Goal: Task Accomplishment & Management: Complete application form

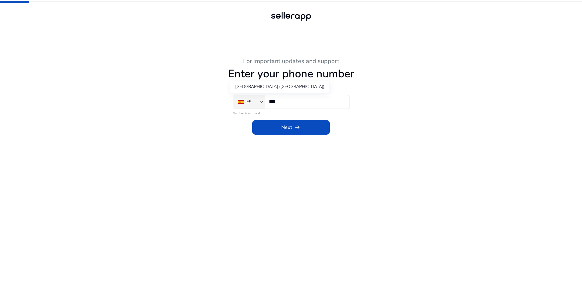
click at [251, 102] on div "ES" at bounding box center [248, 101] width 5 height 7
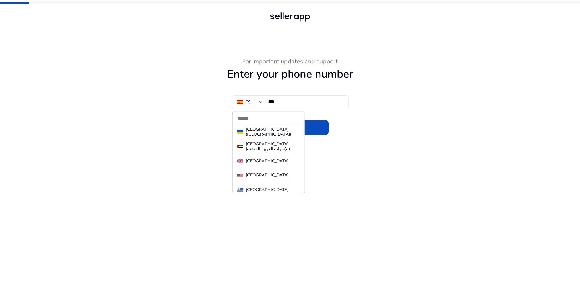
scroll to position [3308, 0]
click at [268, 168] on mat-option "[GEOGRAPHIC_DATA]" at bounding box center [269, 175] width 72 height 15
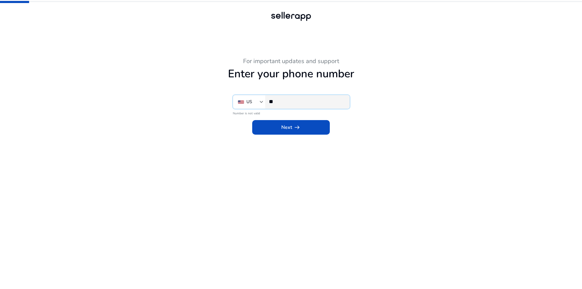
paste input "**********"
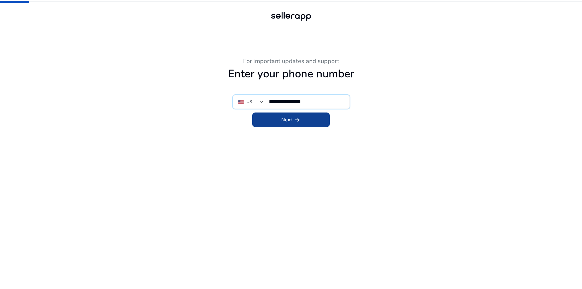
type input "**********"
click at [296, 121] on span "arrow_right_alt" at bounding box center [296, 119] width 7 height 7
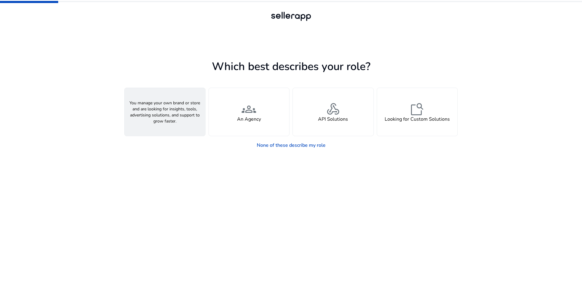
click at [183, 116] on div "person A Seller" at bounding box center [165, 112] width 81 height 48
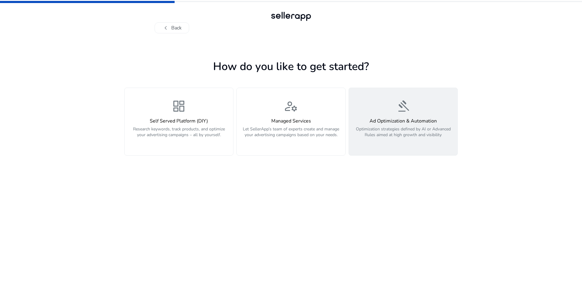
click at [405, 135] on p "Optimization strategies defined by AI or Advanced Rules aimed at high growth an…" at bounding box center [402, 135] width 101 height 18
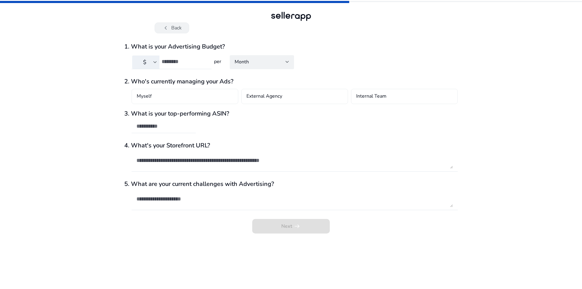
click at [168, 28] on span "chevron_left" at bounding box center [165, 27] width 7 height 7
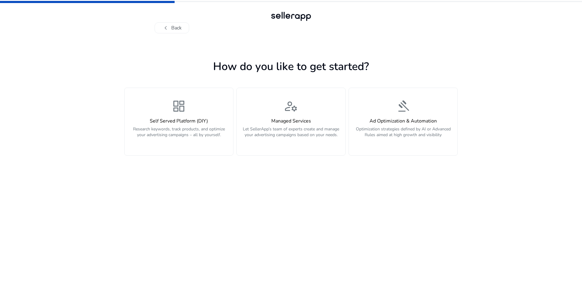
click at [168, 28] on span "chevron_left" at bounding box center [165, 27] width 7 height 7
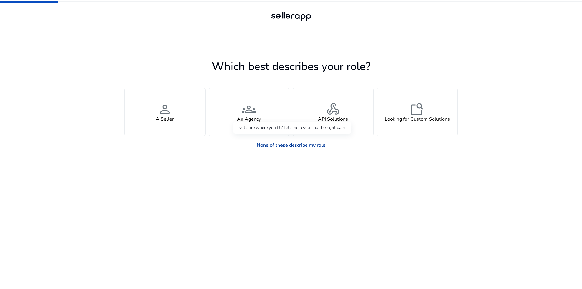
click at [268, 147] on link "None of these describe my role" at bounding box center [291, 145] width 78 height 12
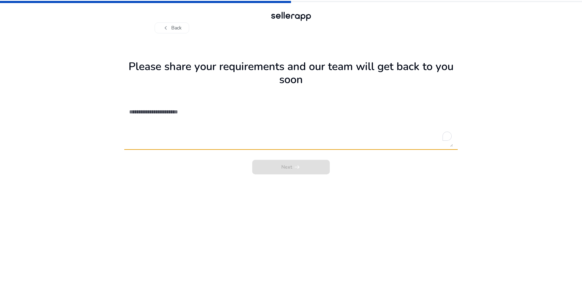
click at [205, 67] on h1 "Please share your requirements and our team will get back to you soon" at bounding box center [290, 73] width 333 height 26
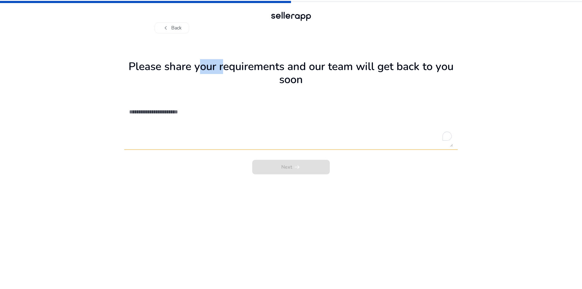
click at [205, 67] on h1 "Please share your requirements and our team will get back to you soon" at bounding box center [290, 73] width 333 height 26
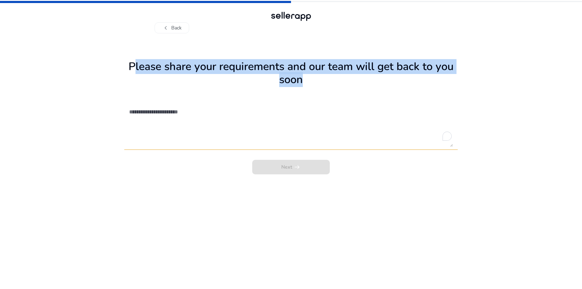
click at [205, 67] on h1 "Please share your requirements and our team will get back to you soon" at bounding box center [290, 73] width 333 height 26
click at [176, 28] on button "chevron_left Back" at bounding box center [172, 27] width 35 height 11
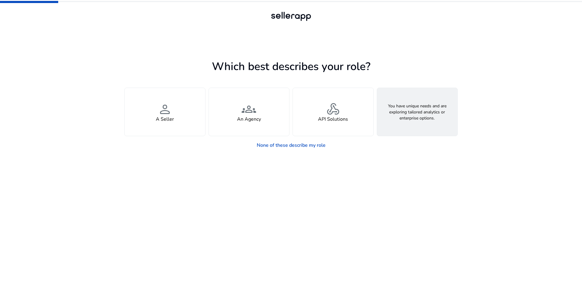
click at [405, 118] on h4 "Looking for Custom Solutions" at bounding box center [417, 119] width 65 height 6
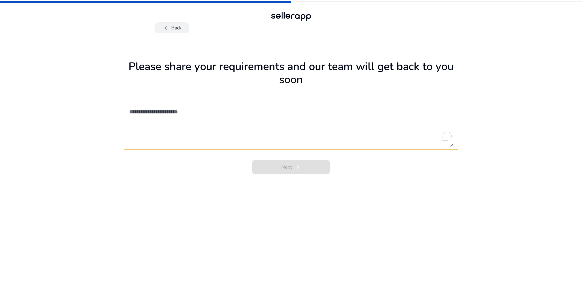
click at [170, 29] on button "chevron_left Back" at bounding box center [172, 27] width 35 height 11
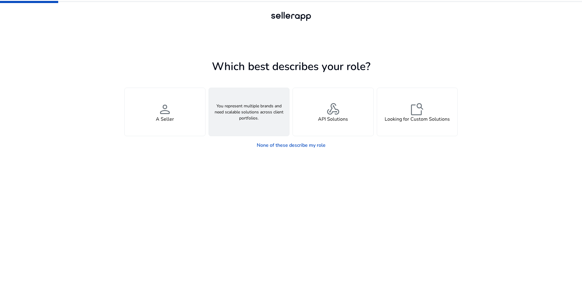
click at [239, 105] on div "groups An Agency" at bounding box center [249, 112] width 81 height 48
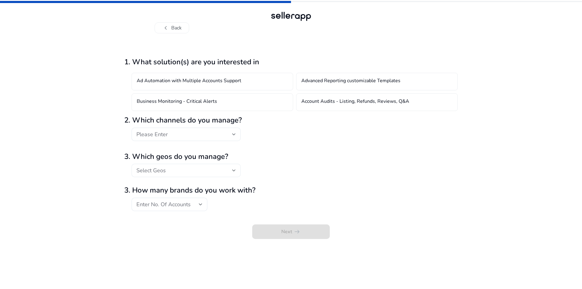
click at [176, 169] on div "Select Geos" at bounding box center [184, 170] width 96 height 7
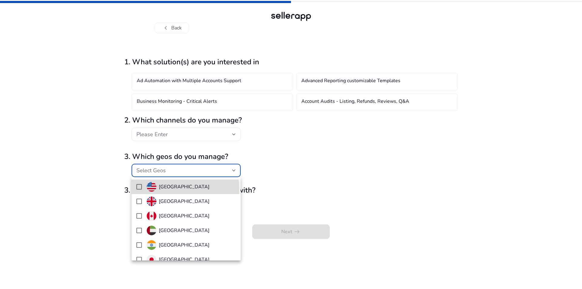
click at [165, 189] on h4 "United States" at bounding box center [184, 187] width 51 height 6
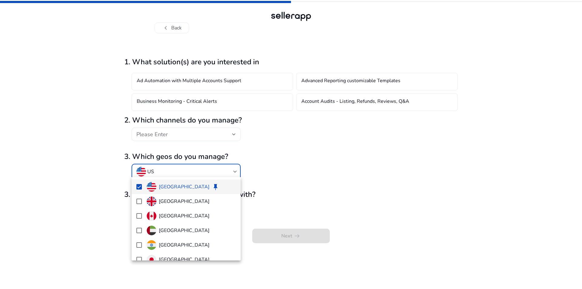
click at [170, 136] on div at bounding box center [291, 144] width 582 height 289
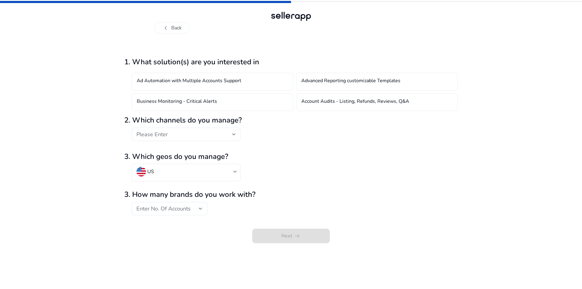
click at [170, 136] on div "Please Enter" at bounding box center [184, 134] width 96 height 7
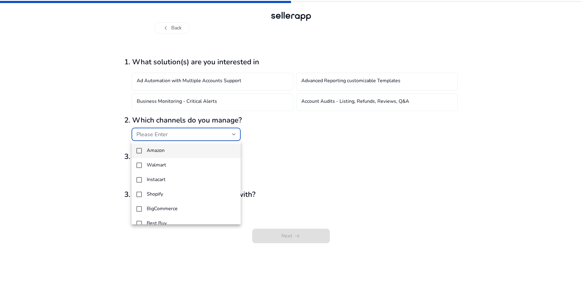
click at [162, 151] on h4 "Amazon" at bounding box center [156, 151] width 18 height 6
click at [263, 210] on div at bounding box center [291, 144] width 582 height 289
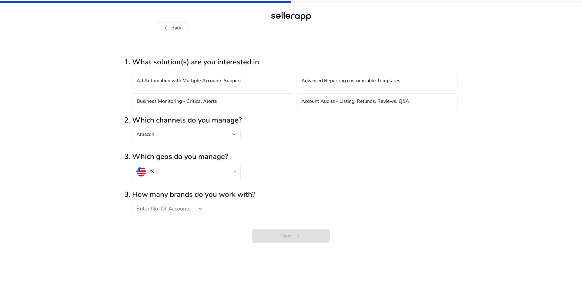
click at [189, 210] on span "Enter No. Of Accounts" at bounding box center [163, 208] width 54 height 7
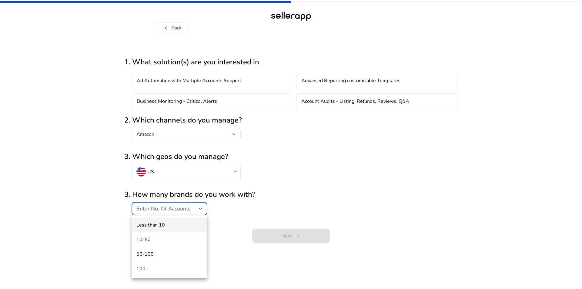
click at [175, 226] on span "Less than 10" at bounding box center [169, 225] width 66 height 7
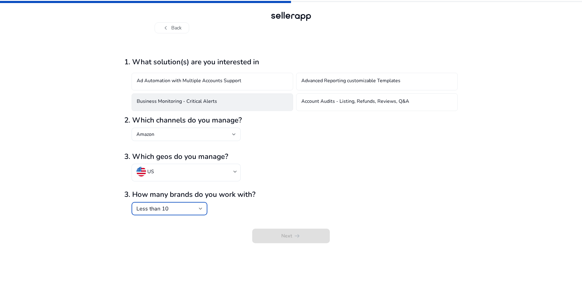
click at [176, 100] on h4 "Business Monitoring - Critical Alerts" at bounding box center [177, 101] width 80 height 7
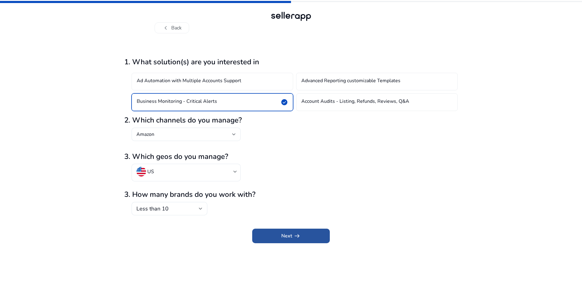
click at [309, 236] on span "submit" at bounding box center [291, 235] width 78 height 15
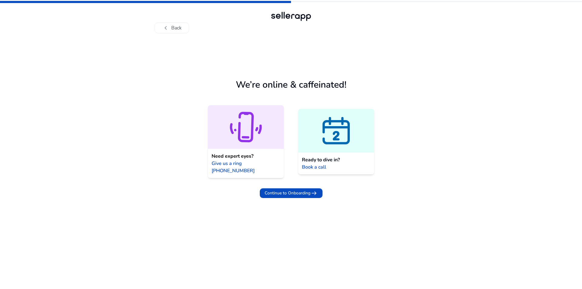
click at [251, 142] on icon at bounding box center [246, 127] width 14 height 28
click at [298, 190] on span "Continue to Onboarding" at bounding box center [288, 193] width 46 height 6
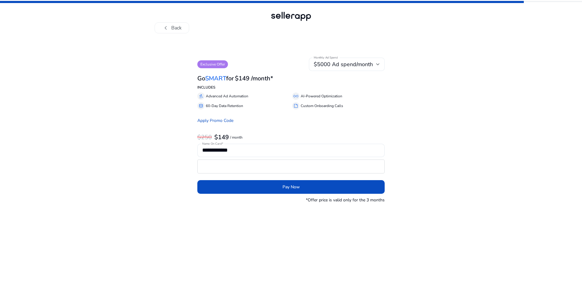
click at [348, 59] on div "$5000 Ad spend/month" at bounding box center [347, 64] width 66 height 13
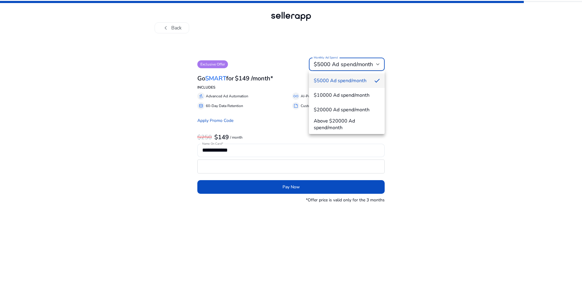
click at [348, 59] on div at bounding box center [291, 144] width 582 height 289
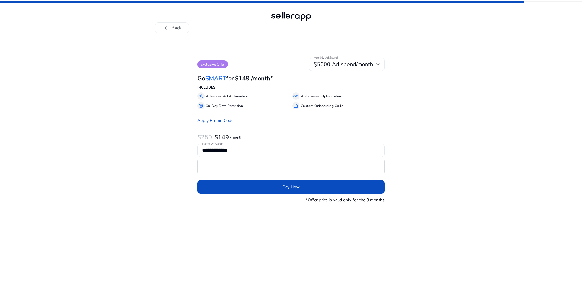
click at [335, 64] on span "$5000 Ad spend/month" at bounding box center [343, 64] width 59 height 7
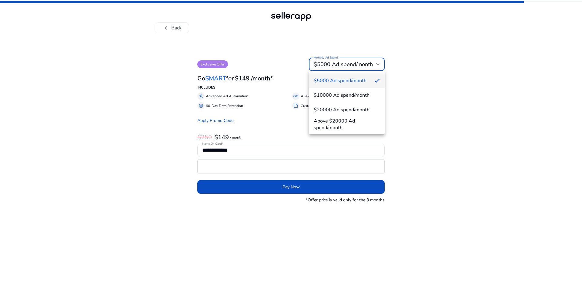
click at [174, 87] on div at bounding box center [291, 144] width 582 height 289
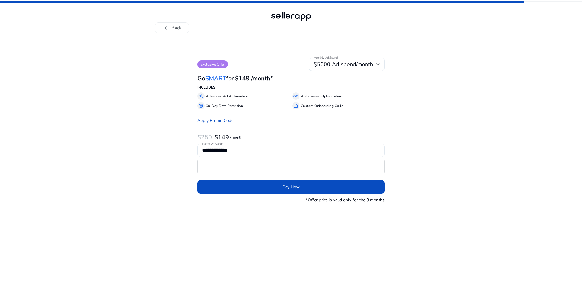
click at [157, 79] on app-feature-paywall-modal "**********" at bounding box center [290, 130] width 333 height 145
click at [257, 152] on input "**********" at bounding box center [291, 150] width 178 height 7
click at [238, 135] on div "$149 / month" at bounding box center [228, 137] width 28 height 8
click at [181, 138] on div "**********" at bounding box center [291, 130] width 250 height 145
click at [183, 27] on button "chevron_left Back" at bounding box center [172, 27] width 35 height 11
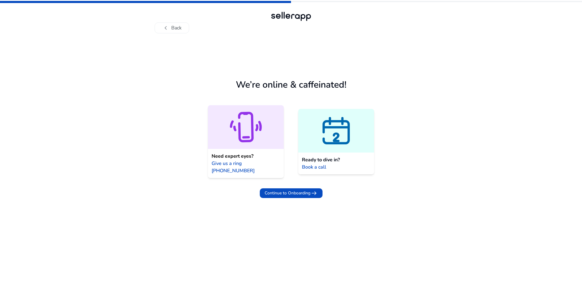
click at [328, 134] on icon at bounding box center [336, 132] width 25 height 22
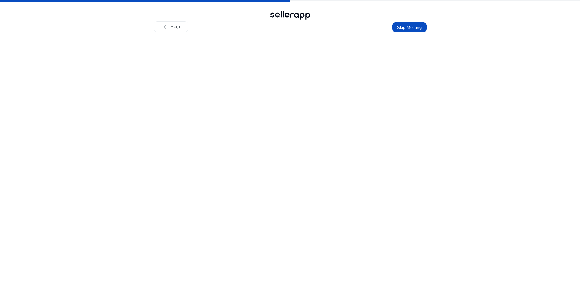
scroll to position [2, 0]
click at [413, 28] on span "Skip Meeting" at bounding box center [409, 27] width 25 height 6
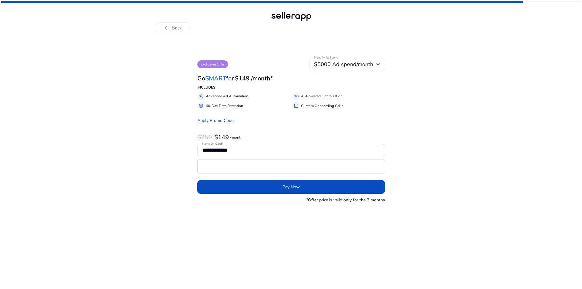
scroll to position [0, 0]
click at [277, 122] on form "Apply Promo Code" at bounding box center [291, 120] width 188 height 6
click at [293, 189] on span "Pay Now" at bounding box center [290, 187] width 17 height 6
click at [416, 185] on app-feature-paywall-modal "**********" at bounding box center [290, 130] width 333 height 145
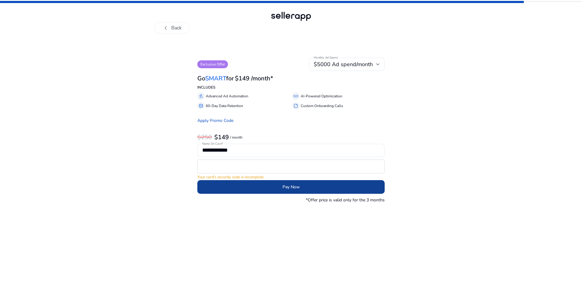
click at [318, 187] on span "submit" at bounding box center [291, 187] width 188 height 15
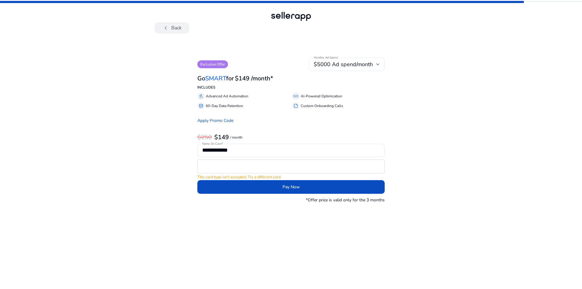
click at [170, 29] on button "chevron_left Back" at bounding box center [172, 27] width 35 height 11
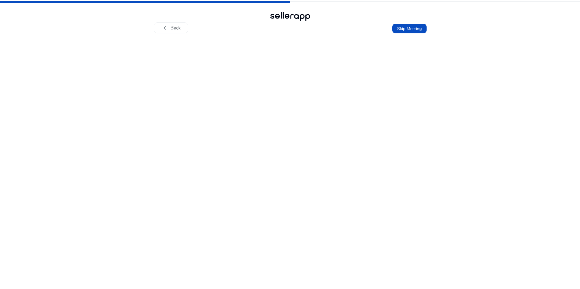
click at [292, 14] on div at bounding box center [290, 16] width 44 height 12
drag, startPoint x: 316, startPoint y: 15, endPoint x: 266, endPoint y: 18, distance: 50.4
click at [266, 18] on div "chevron_left Back Skip Meeting" at bounding box center [290, 21] width 273 height 23
click at [172, 25] on button "chevron_left Back" at bounding box center [171, 27] width 35 height 11
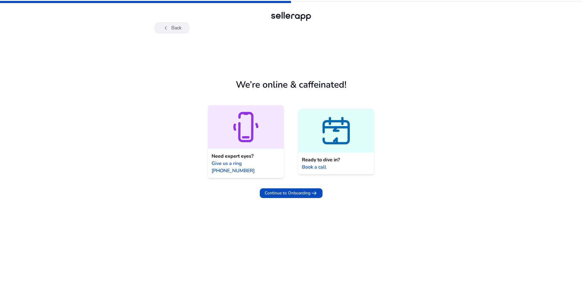
click at [171, 26] on button "chevron_left Back" at bounding box center [172, 27] width 35 height 11
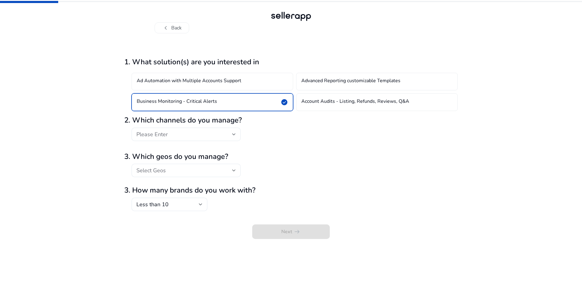
click at [171, 26] on button "chevron_left Back" at bounding box center [172, 27] width 35 height 11
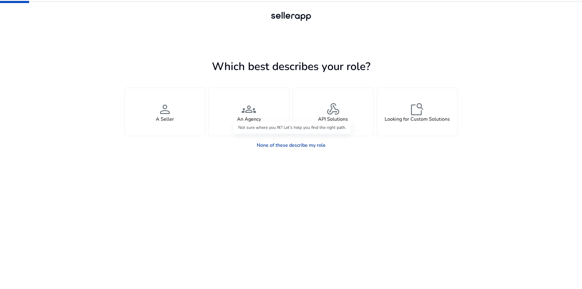
click at [278, 144] on link "None of these describe my role" at bounding box center [291, 145] width 78 height 12
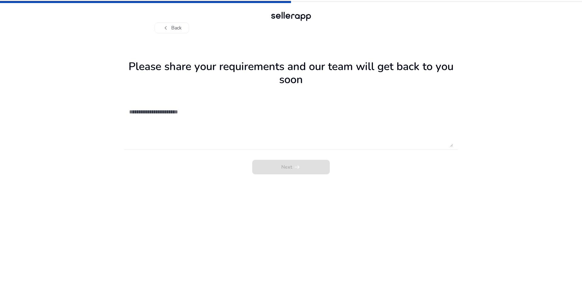
click at [260, 109] on textarea at bounding box center [291, 125] width 324 height 43
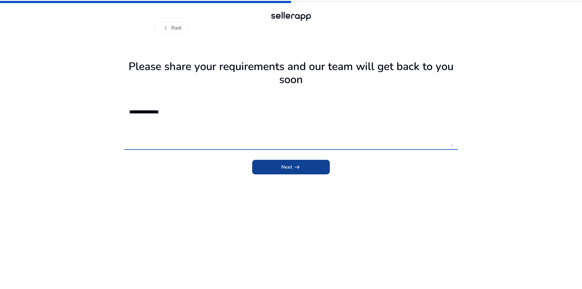
type textarea "**********"
click at [283, 166] on span "Next arrow_right_alt" at bounding box center [290, 166] width 19 height 7
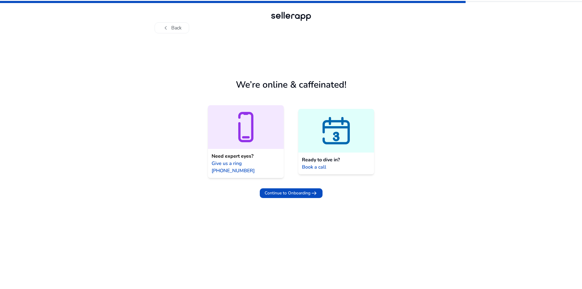
click at [270, 137] on icon at bounding box center [246, 127] width 76 height 36
click at [318, 127] on icon at bounding box center [336, 130] width 76 height 36
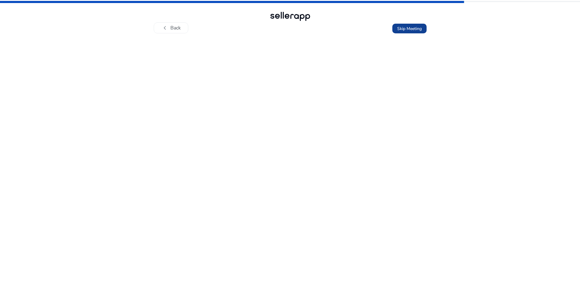
click at [394, 24] on span at bounding box center [409, 28] width 34 height 15
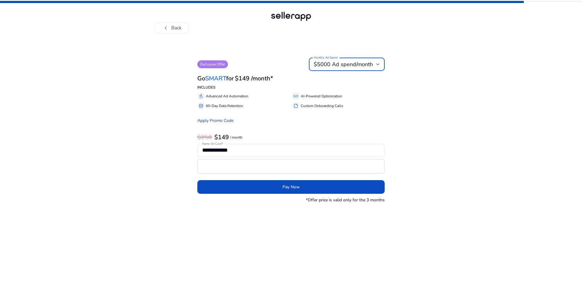
click at [328, 62] on span "$5000 Ad spend/month" at bounding box center [343, 64] width 59 height 7
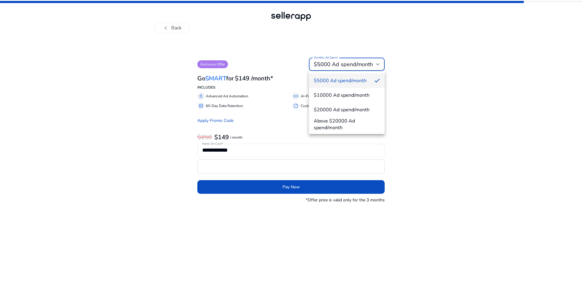
click at [391, 109] on div at bounding box center [291, 144] width 582 height 289
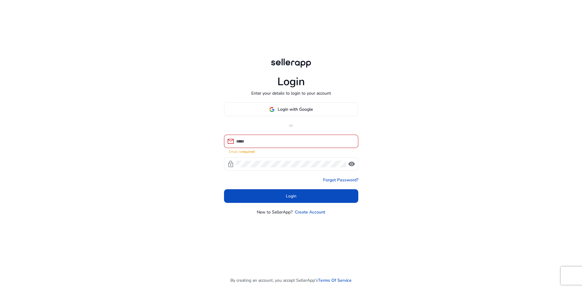
click at [443, 124] on div "Login Enter your details to login to your account Login with Google or mail Ema…" at bounding box center [291, 144] width 582 height 289
click at [432, 73] on div "Login Enter your details to login to your account Login with Google or mail Ema…" at bounding box center [291, 144] width 582 height 289
paste input "**********"
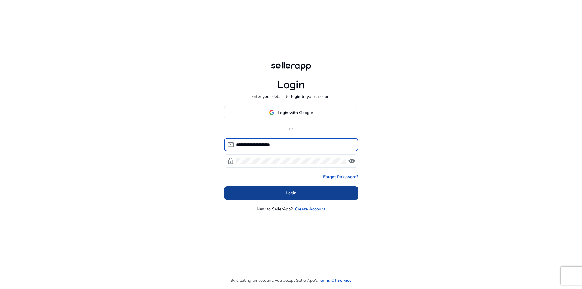
type input "**********"
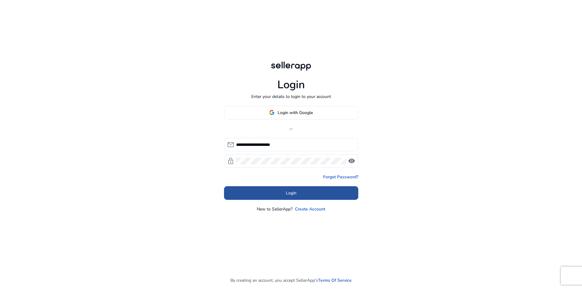
click at [289, 197] on span at bounding box center [291, 192] width 134 height 15
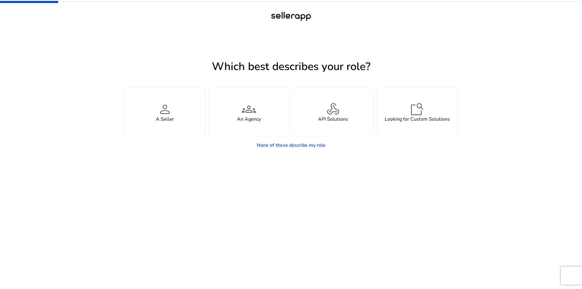
click at [287, 70] on h1 "Which best describes your role?" at bounding box center [290, 66] width 333 height 13
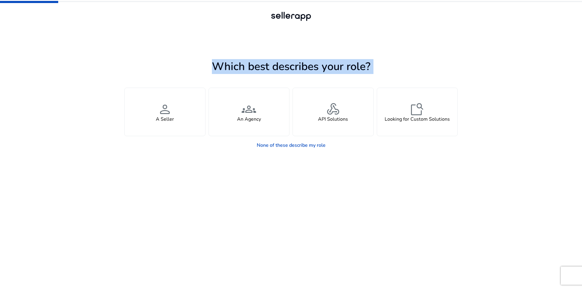
click at [287, 70] on h1 "Which best describes your role?" at bounding box center [290, 66] width 333 height 13
copy h1 "Which best describes your role?"
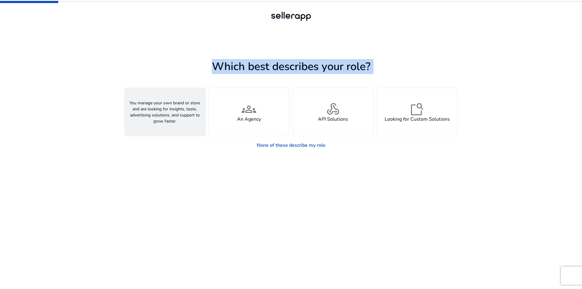
click at [177, 105] on div "person A Seller" at bounding box center [165, 112] width 81 height 48
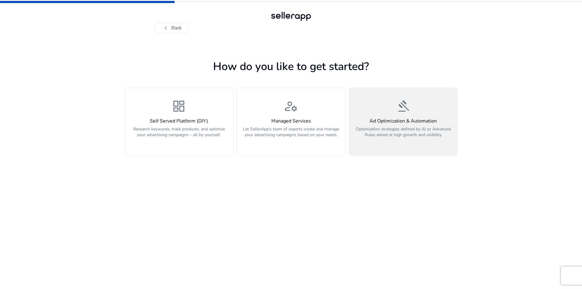
click at [364, 108] on div "gavel Ad Optimization & Automation Optimization strategies defined by AI or Adv…" at bounding box center [402, 121] width 101 height 45
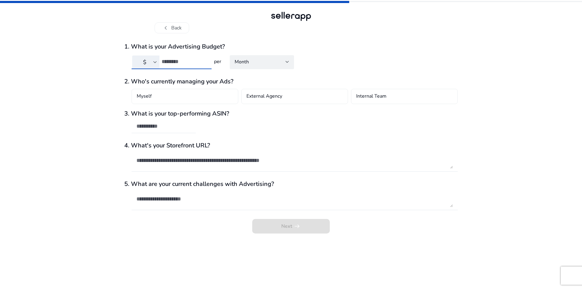
click at [192, 64] on input "number" at bounding box center [184, 61] width 45 height 7
click at [152, 62] on div "$" at bounding box center [145, 62] width 18 height 7
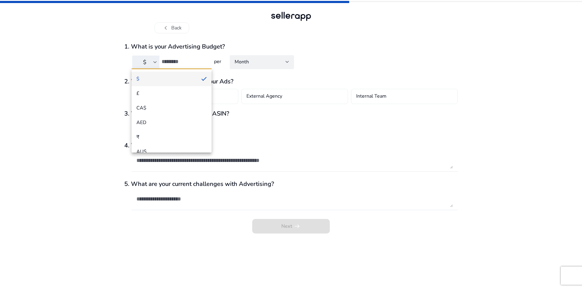
click at [205, 60] on div at bounding box center [291, 144] width 582 height 289
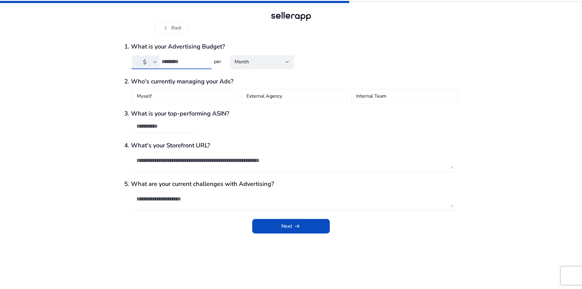
click at [205, 60] on input "*" at bounding box center [184, 61] width 45 height 7
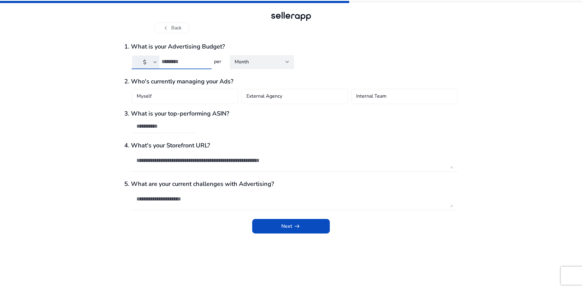
click at [205, 60] on input "*" at bounding box center [184, 61] width 45 height 7
type input "**"
click at [205, 60] on input "**" at bounding box center [184, 61] width 45 height 7
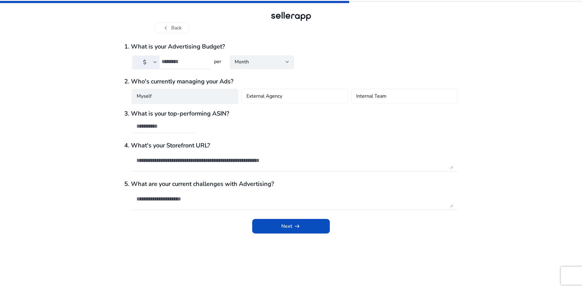
click at [173, 99] on div "Myself" at bounding box center [185, 96] width 107 height 15
click at [197, 127] on div "3. What is your top-performing ASIN?" at bounding box center [290, 124] width 333 height 29
click at [181, 129] on div at bounding box center [163, 126] width 55 height 13
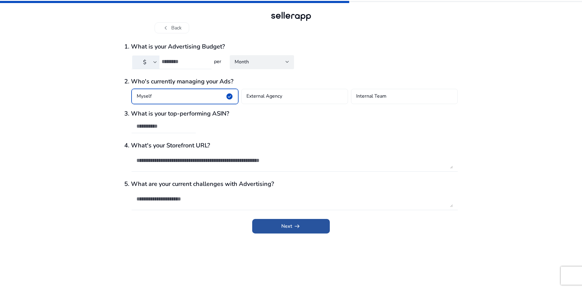
click at [278, 219] on span "submit" at bounding box center [291, 226] width 78 height 15
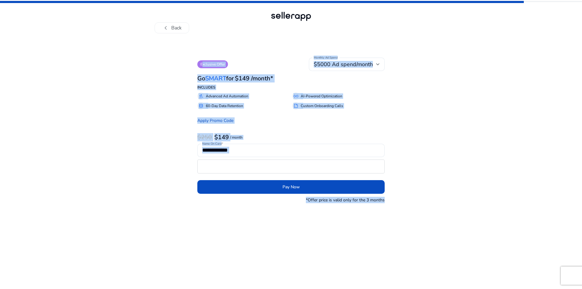
drag, startPoint x: 187, startPoint y: 61, endPoint x: 400, endPoint y: 215, distance: 263.1
click at [400, 215] on app-payment "**********" at bounding box center [290, 173] width 333 height 231
copy div "Exclusive Offer Monthly Ad Spend $5000 Ad spend/month Go SMART for $149 /month*…"
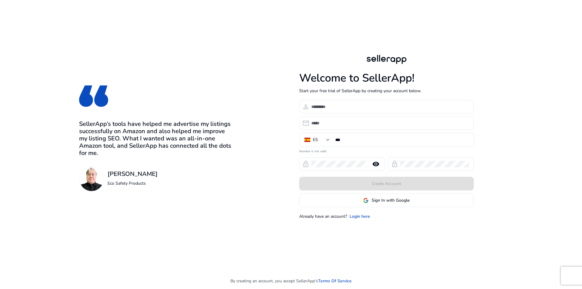
click at [356, 213] on div "Welcome to SellerApp! Start your free trial of SellerApp by creating your accou…" at bounding box center [386, 136] width 175 height 166
click at [356, 216] on link "Login here" at bounding box center [359, 216] width 21 height 6
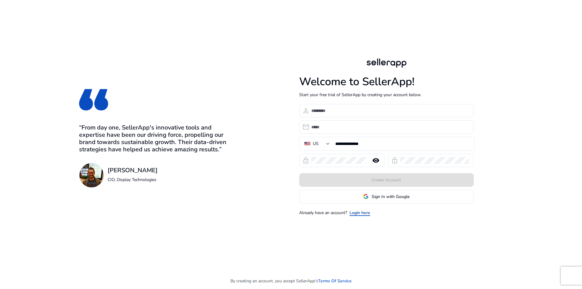
click at [363, 211] on link "Login here" at bounding box center [359, 212] width 21 height 6
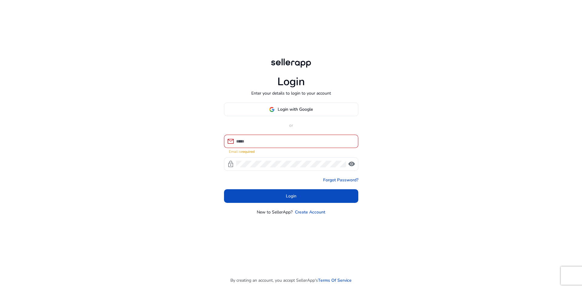
click at [463, 135] on div "Login Enter your details to login to your account Login with Google or mail Ema…" at bounding box center [291, 144] width 582 height 289
paste input "**********"
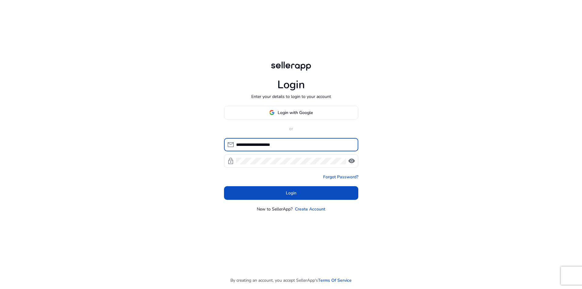
type input "**********"
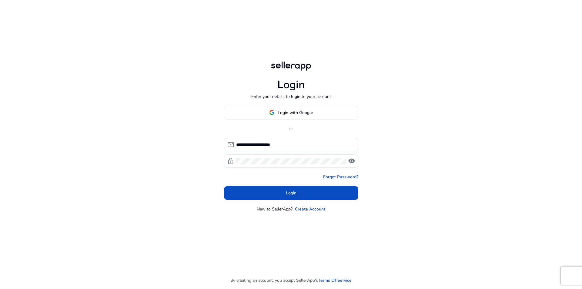
drag, startPoint x: 439, startPoint y: 125, endPoint x: 437, endPoint y: 127, distance: 3.5
click at [439, 126] on div "**********" at bounding box center [291, 144] width 582 height 289
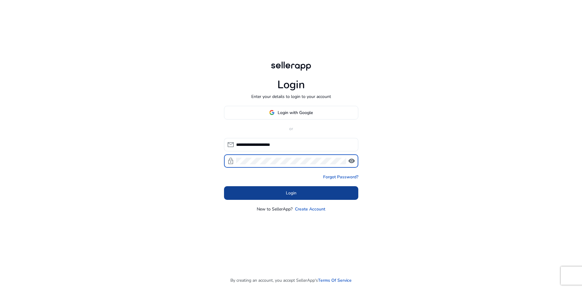
click at [311, 192] on span at bounding box center [291, 192] width 134 height 15
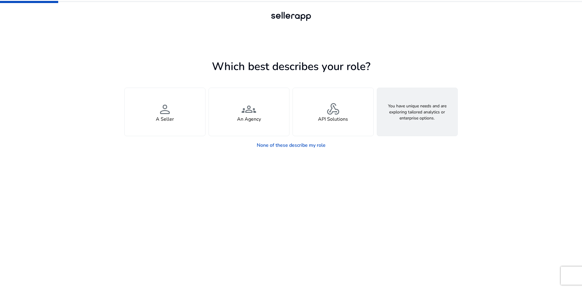
click at [383, 116] on div "feature_search Looking for Custom Solutions" at bounding box center [417, 112] width 81 height 48
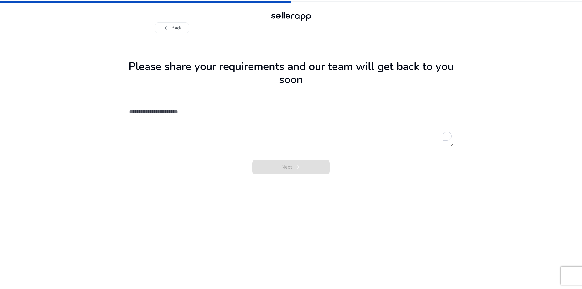
click at [294, 139] on textarea "To enrich screen reader interactions, please activate Accessibility in Grammarl…" at bounding box center [291, 125] width 324 height 43
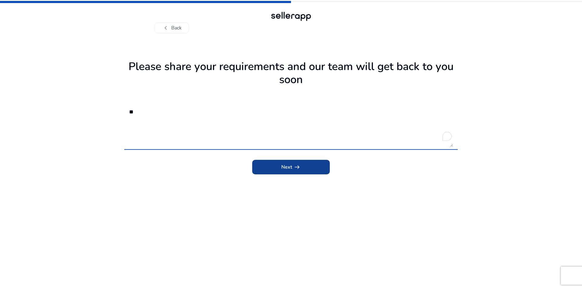
type textarea "*"
click at [271, 165] on span "submit" at bounding box center [291, 167] width 78 height 15
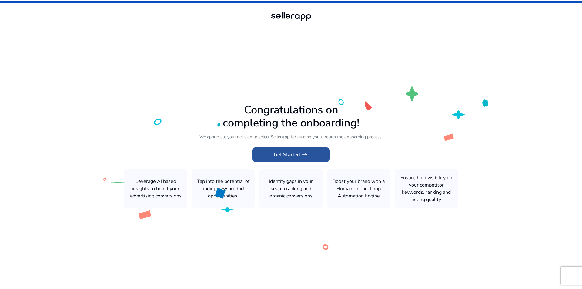
click at [283, 154] on span "Get Started arrow_right_alt" at bounding box center [291, 154] width 35 height 7
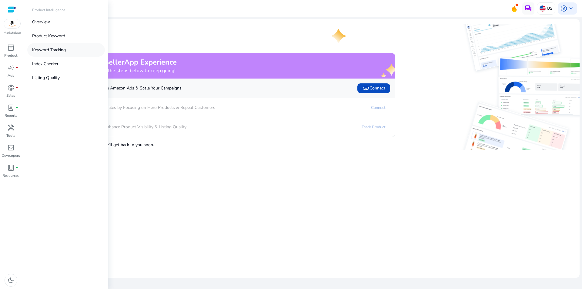
click at [47, 48] on p "Keyword Tracking" at bounding box center [49, 50] width 34 height 6
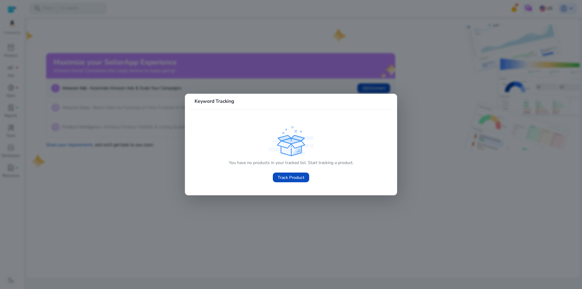
click at [453, 160] on div at bounding box center [291, 144] width 582 height 289
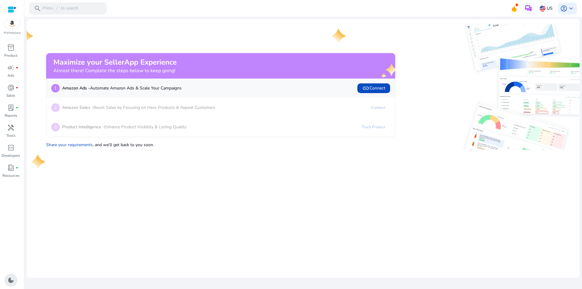
click at [8, 284] on div "dark_mode" at bounding box center [11, 280] width 13 height 13
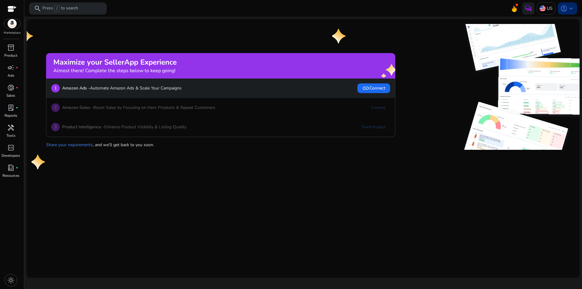
click at [565, 11] on span "account_circle" at bounding box center [563, 8] width 7 height 7
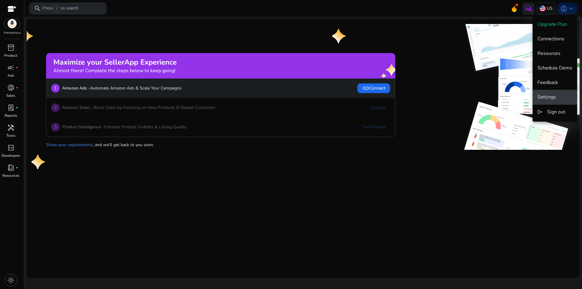
click at [544, 99] on span "Settings" at bounding box center [546, 97] width 18 height 7
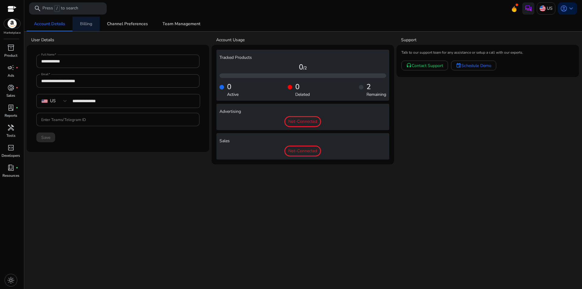
click at [87, 24] on span "Billing" at bounding box center [86, 24] width 12 height 4
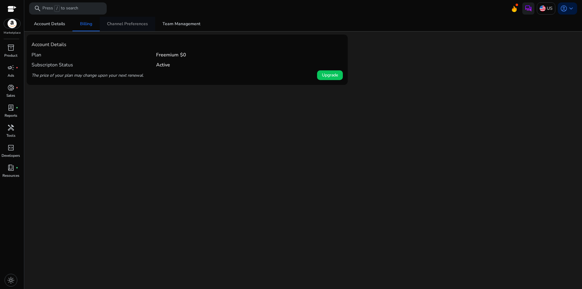
click at [120, 23] on span "Channel Preferences" at bounding box center [127, 24] width 41 height 4
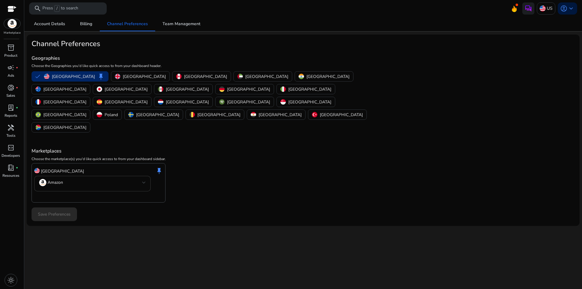
click at [136, 176] on div "Amazon" at bounding box center [92, 183] width 107 height 15
click at [136, 163] on div at bounding box center [291, 144] width 582 height 289
click at [170, 25] on span "Team Management" at bounding box center [181, 24] width 38 height 4
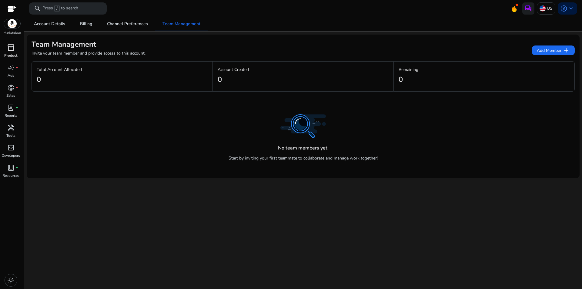
click at [12, 50] on span "inventory_2" at bounding box center [10, 47] width 7 height 7
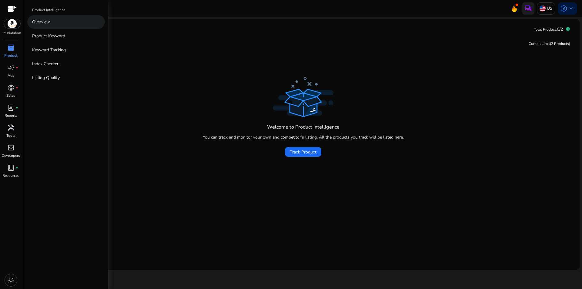
click at [54, 22] on link "Overview" at bounding box center [66, 22] width 78 height 14
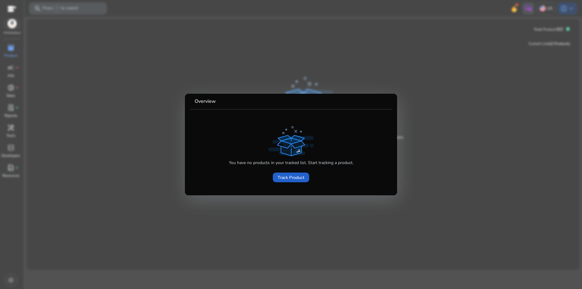
click at [284, 174] on span "Track Product" at bounding box center [291, 177] width 27 height 6
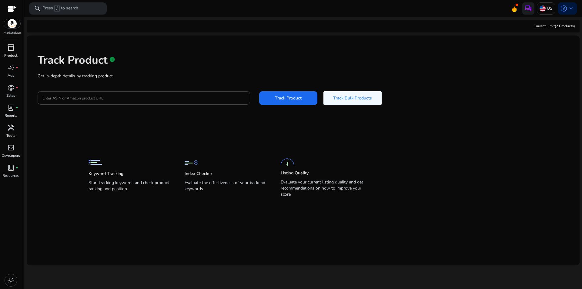
click at [10, 47] on span "inventory_2" at bounding box center [10, 47] width 7 height 7
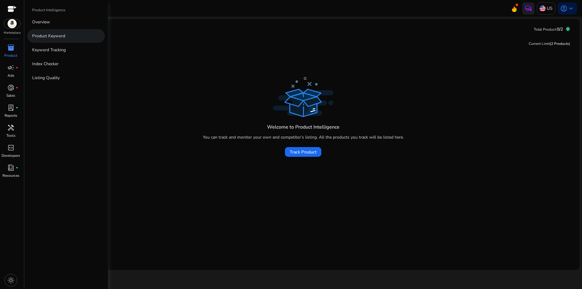
click at [66, 32] on link "Product Keyword" at bounding box center [66, 36] width 78 height 14
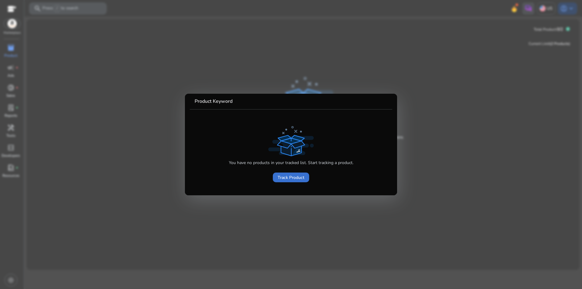
click at [293, 177] on span "Track Product" at bounding box center [291, 177] width 27 height 6
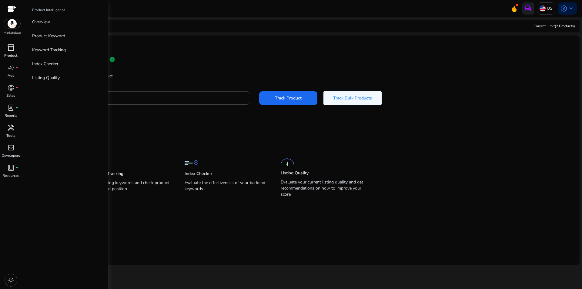
click at [15, 55] on p "Product" at bounding box center [10, 55] width 13 height 5
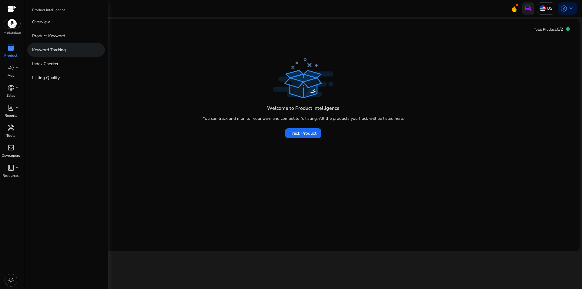
click at [47, 50] on p "Keyword Tracking" at bounding box center [49, 50] width 34 height 6
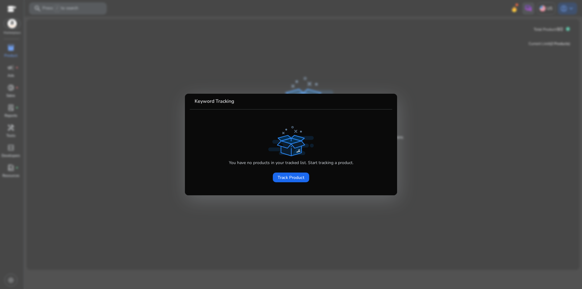
click at [47, 50] on div at bounding box center [291, 144] width 582 height 289
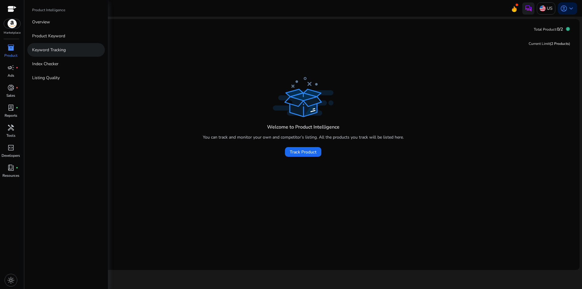
click at [43, 49] on p "Keyword Tracking" at bounding box center [49, 50] width 34 height 6
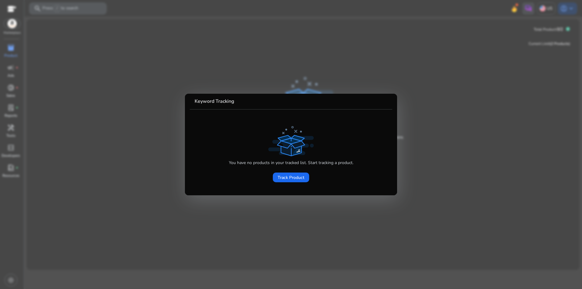
click at [8, 61] on div at bounding box center [291, 144] width 582 height 289
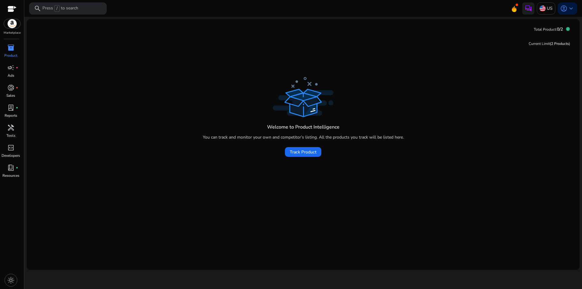
click at [12, 55] on p "Product" at bounding box center [10, 55] width 13 height 5
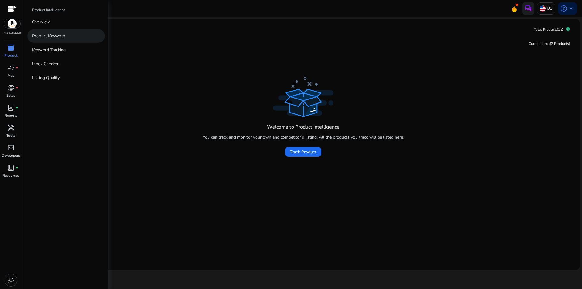
click at [52, 38] on p "Product Keyword" at bounding box center [48, 36] width 33 height 6
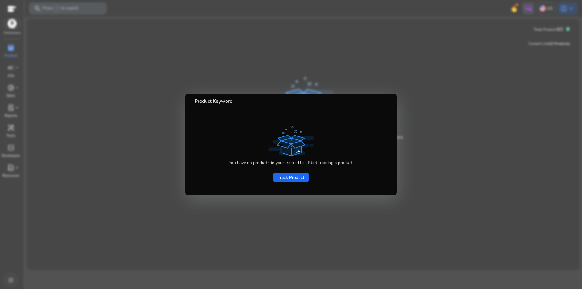
click at [52, 71] on div at bounding box center [291, 144] width 582 height 289
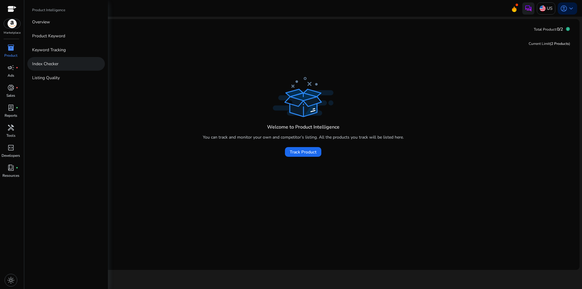
click at [44, 61] on p "Index Checker" at bounding box center [45, 64] width 26 height 6
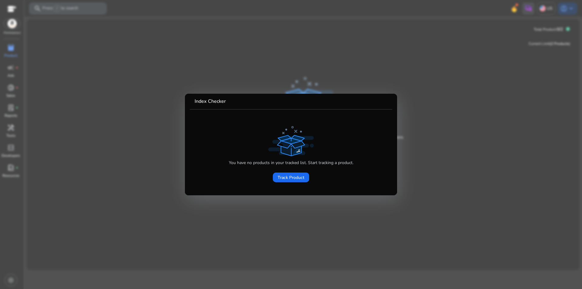
click at [44, 75] on div at bounding box center [291, 144] width 582 height 289
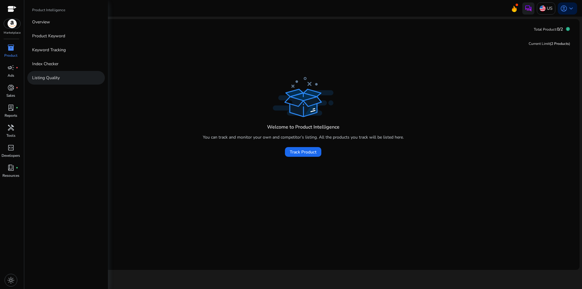
click at [54, 77] on p "Listing Quality" at bounding box center [46, 78] width 28 height 6
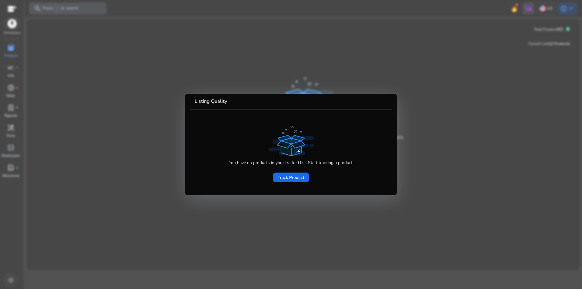
click at [54, 77] on div at bounding box center [291, 144] width 582 height 289
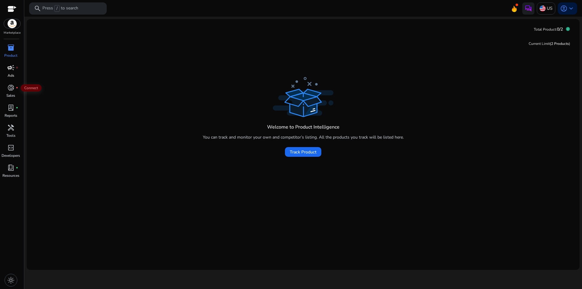
click at [12, 71] on span "campaign" at bounding box center [10, 67] width 7 height 7
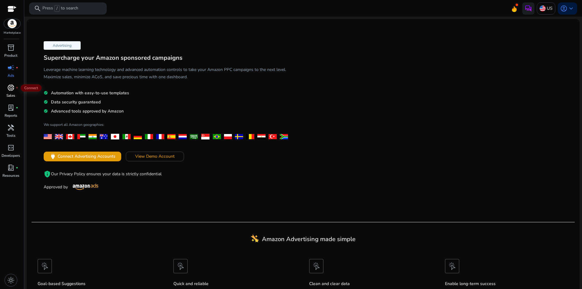
click at [10, 86] on span "donut_small" at bounding box center [10, 87] width 7 height 7
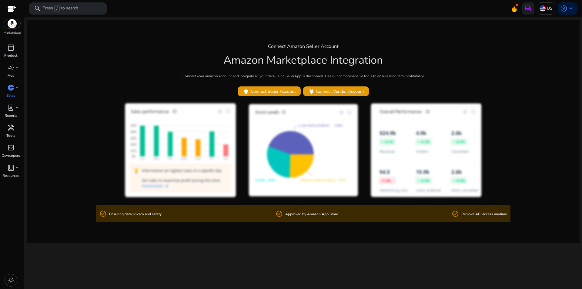
click at [12, 102] on link "donut_small fiber_manual_record Sales" at bounding box center [11, 93] width 22 height 20
click at [17, 109] on div "lab_profile fiber_manual_record" at bounding box center [10, 108] width 17 height 10
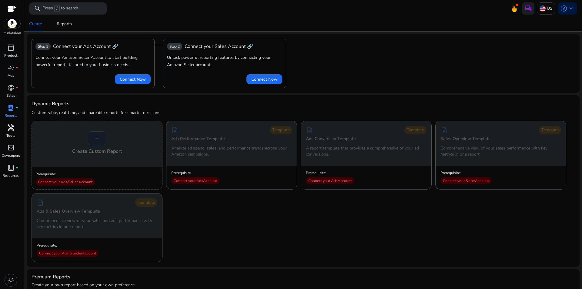
click at [17, 131] on div "handyman" at bounding box center [10, 128] width 17 height 10
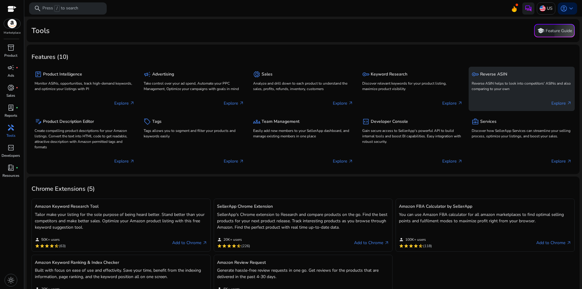
click at [507, 82] on p "Reverse ASIN helps to look into competitors' ASINs and also comparing to your o…" at bounding box center [522, 86] width 100 height 11
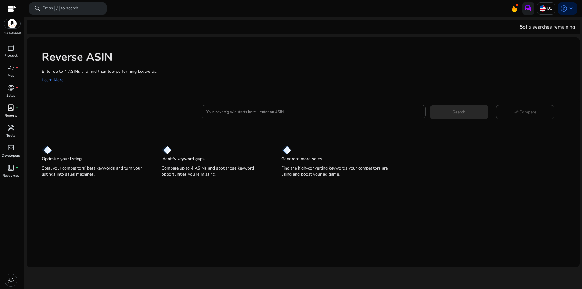
click at [11, 112] on link "lab_profile fiber_manual_record Reports" at bounding box center [11, 113] width 22 height 20
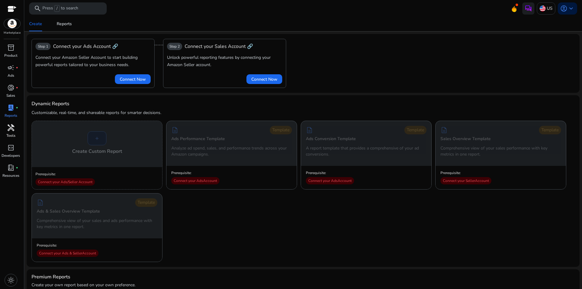
click at [17, 135] on link "handyman Tools" at bounding box center [11, 133] width 22 height 20
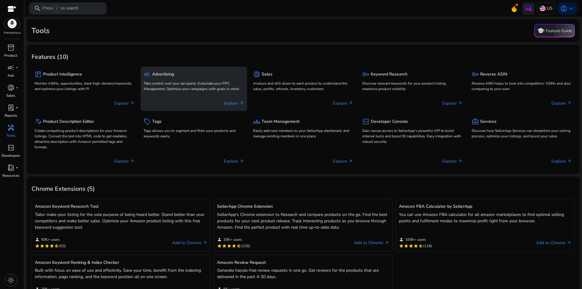
click at [169, 82] on p "Take control over your ad spend, Automate your PPC Management, Optimize your ca…" at bounding box center [194, 86] width 100 height 11
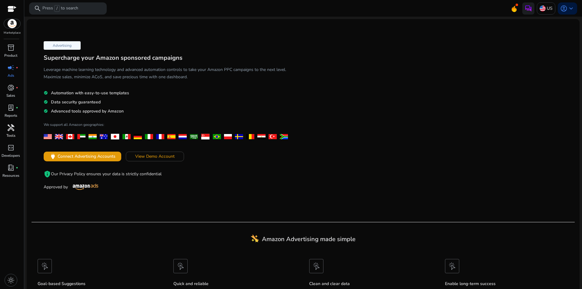
click at [12, 126] on span "handyman" at bounding box center [10, 127] width 7 height 7
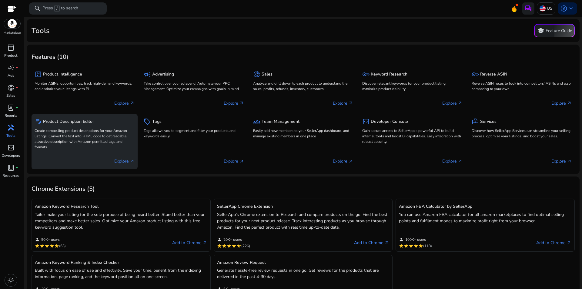
click at [89, 141] on p "Create compelling product descriptions for your Amazon listings. Convert the te…" at bounding box center [85, 139] width 100 height 22
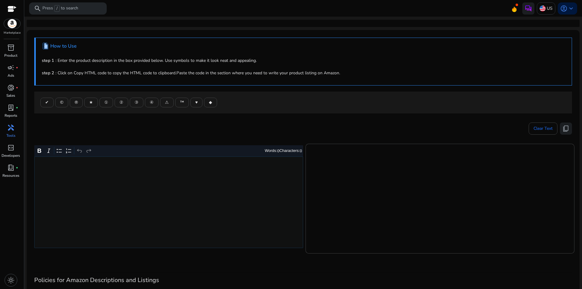
click at [5, 125] on div "handyman" at bounding box center [10, 128] width 17 height 10
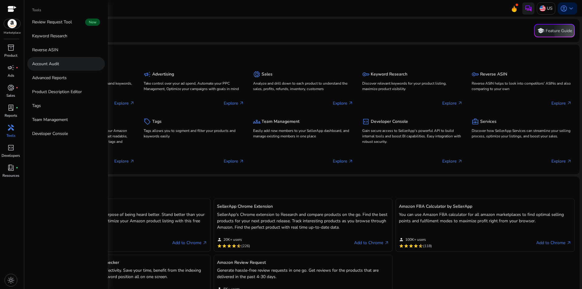
click at [68, 64] on link "Account Audit" at bounding box center [66, 64] width 78 height 14
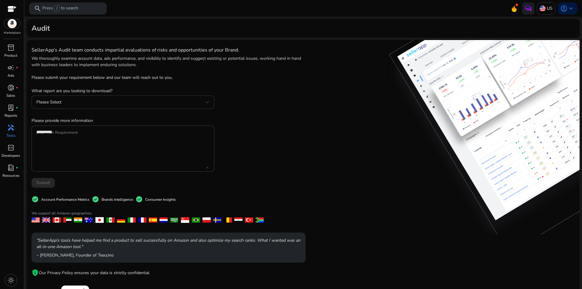
click at [59, 100] on span "Please Select" at bounding box center [48, 102] width 25 height 6
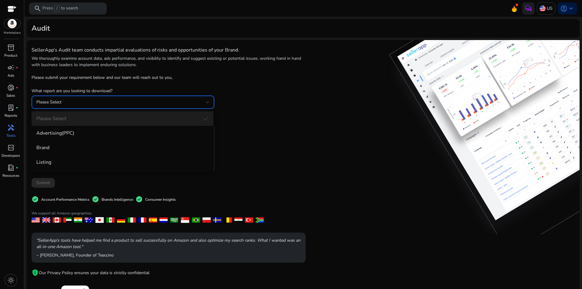
click at [59, 100] on div at bounding box center [291, 144] width 582 height 289
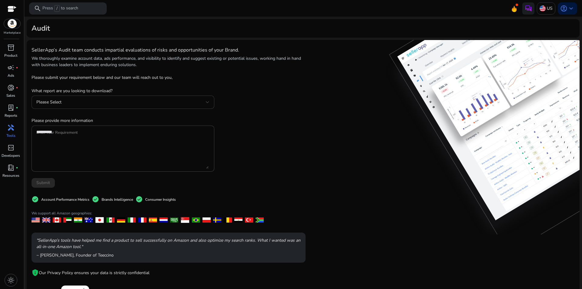
click at [58, 100] on span "Please Select" at bounding box center [48, 102] width 25 height 6
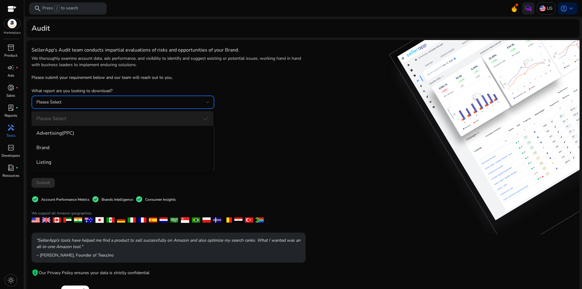
click at [58, 100] on div at bounding box center [291, 144] width 582 height 289
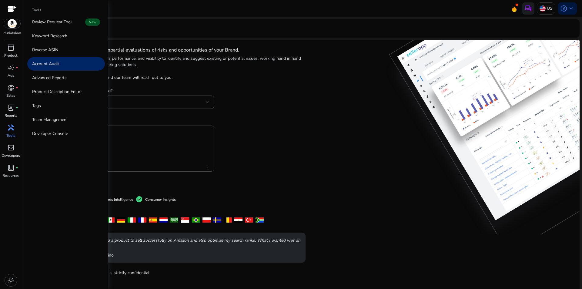
click at [10, 131] on span "handyman" at bounding box center [10, 127] width 7 height 7
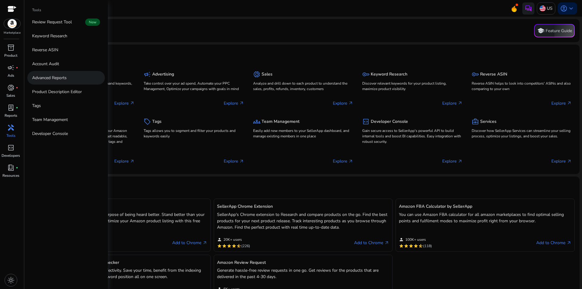
click at [50, 74] on link "Advanced Reports" at bounding box center [66, 78] width 78 height 14
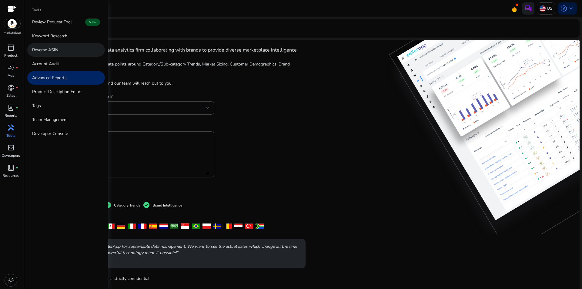
click at [50, 51] on p "Reverse ASIN" at bounding box center [45, 50] width 26 height 6
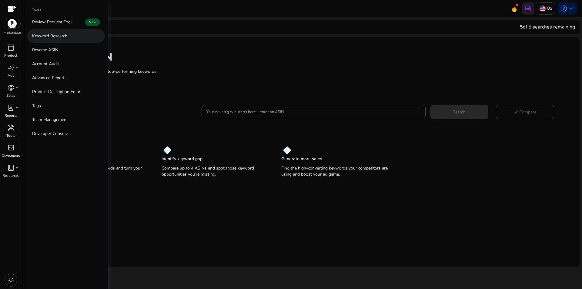
click at [50, 36] on p "Keyword Research" at bounding box center [49, 36] width 35 height 6
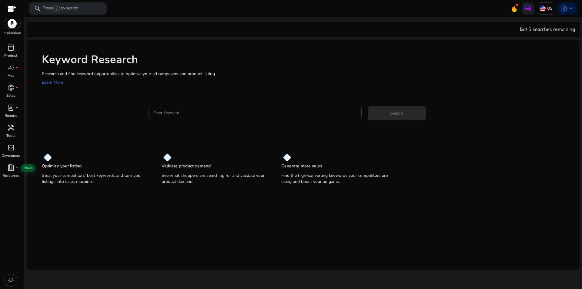
click at [12, 166] on span "book_4" at bounding box center [10, 167] width 7 height 7
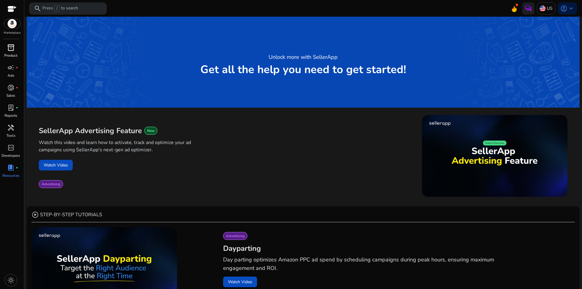
click at [6, 48] on div "inventory_2" at bounding box center [10, 48] width 17 height 10
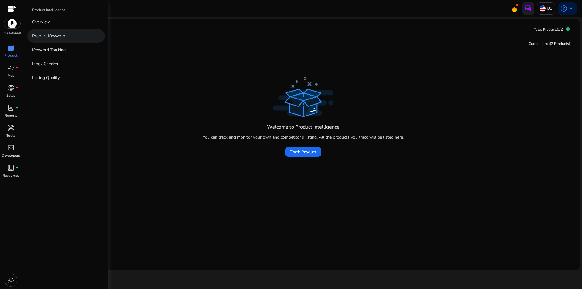
click at [50, 37] on p "Product Keyword" at bounding box center [48, 36] width 33 height 6
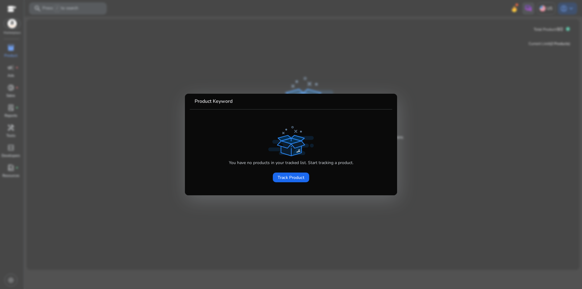
click at [50, 37] on div at bounding box center [291, 144] width 582 height 289
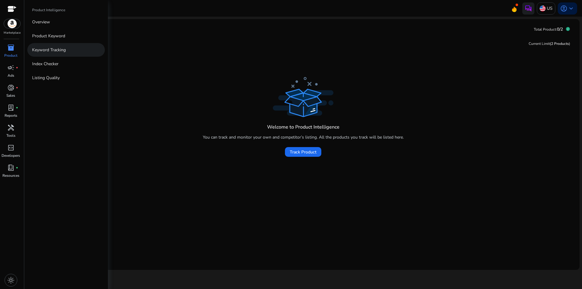
click at [69, 54] on link "Keyword Tracking" at bounding box center [66, 50] width 78 height 14
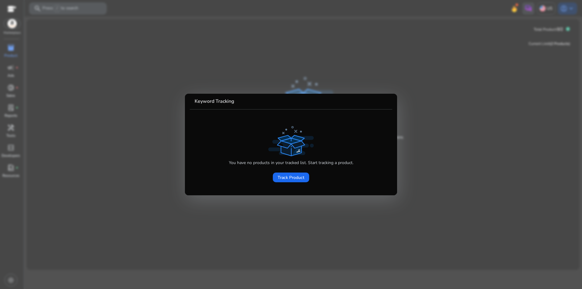
click at [84, 86] on div at bounding box center [291, 144] width 582 height 289
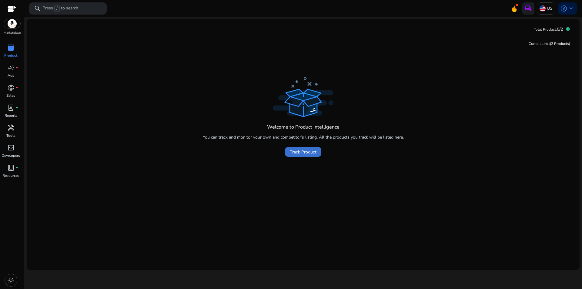
click at [298, 152] on span "Track Product" at bounding box center [303, 152] width 27 height 6
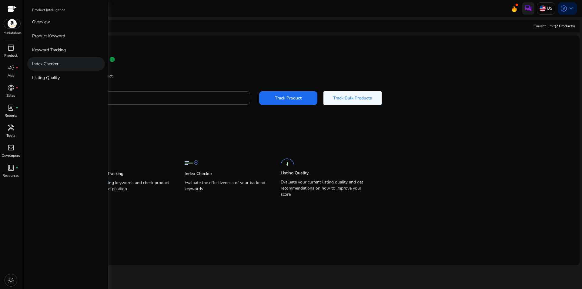
click at [63, 63] on link "Index Checker" at bounding box center [66, 64] width 78 height 14
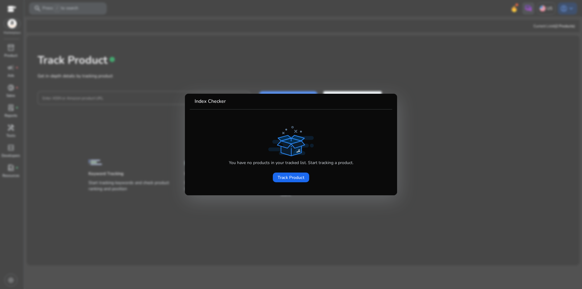
click at [123, 131] on div at bounding box center [291, 144] width 582 height 289
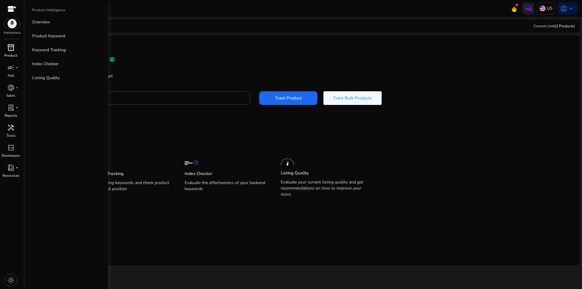
click at [11, 52] on div "inventory_2" at bounding box center [10, 48] width 17 height 10
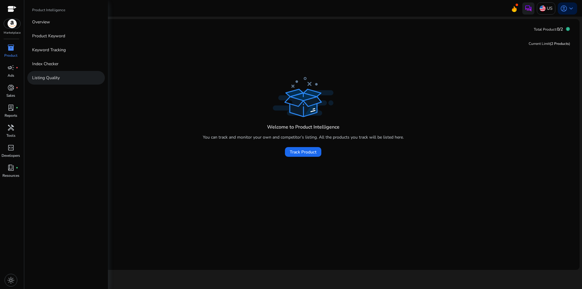
click at [55, 81] on link "Listing Quality" at bounding box center [66, 78] width 78 height 14
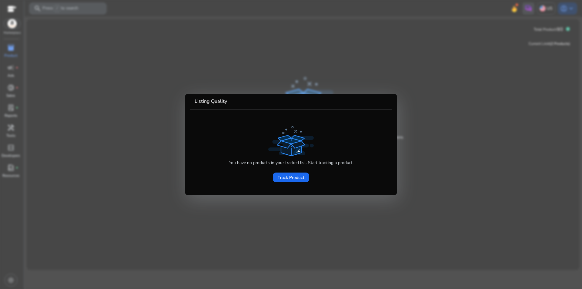
click at [125, 135] on div at bounding box center [291, 144] width 582 height 289
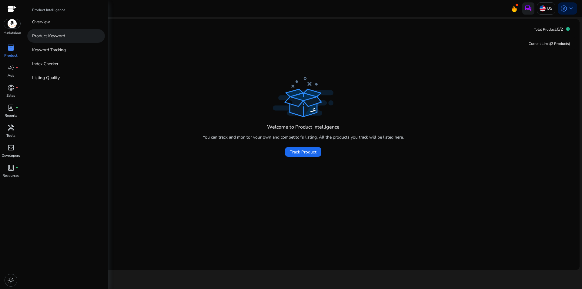
click at [44, 35] on p "Product Keyword" at bounding box center [48, 36] width 33 height 6
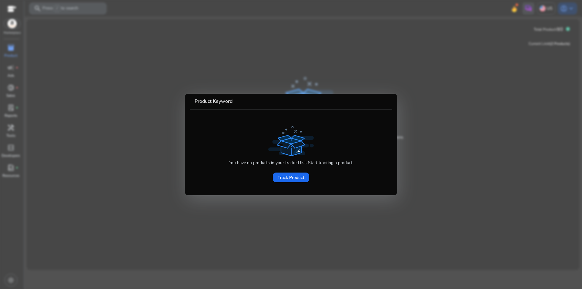
click at [49, 76] on div at bounding box center [291, 144] width 582 height 289
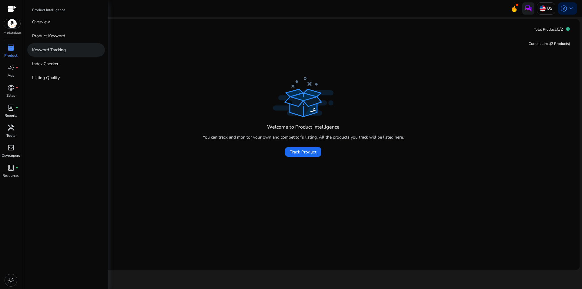
click at [48, 48] on p "Keyword Tracking" at bounding box center [49, 50] width 34 height 6
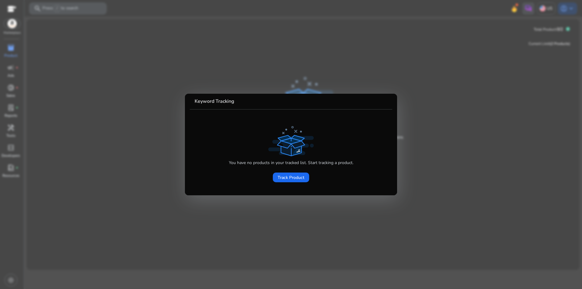
click at [51, 76] on div at bounding box center [291, 144] width 582 height 289
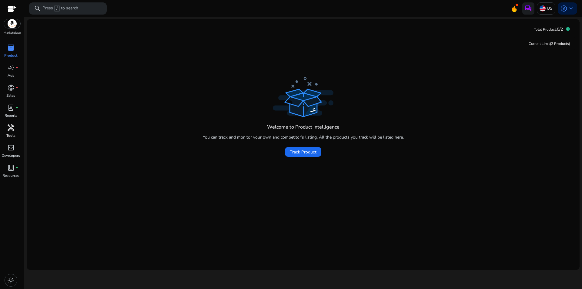
click at [13, 128] on span "handyman" at bounding box center [10, 127] width 7 height 7
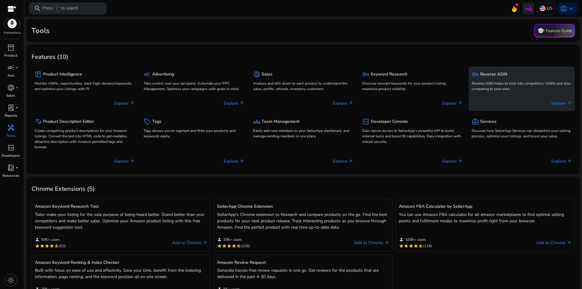
click at [486, 90] on p "Reverse ASIN helps to look into competitors' ASINs and also comparing to your o…" at bounding box center [522, 86] width 100 height 11
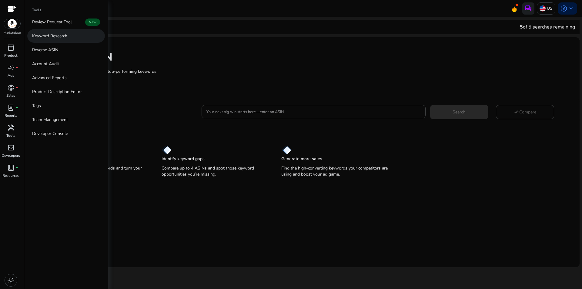
click at [51, 38] on p "Keyword Research" at bounding box center [49, 36] width 35 height 6
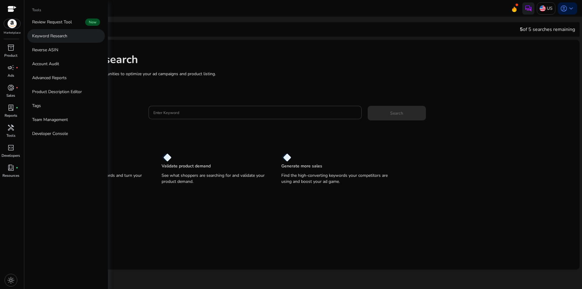
click at [54, 35] on p "Keyword Research" at bounding box center [49, 36] width 35 height 6
click at [59, 51] on link "Reverse ASIN" at bounding box center [66, 50] width 78 height 14
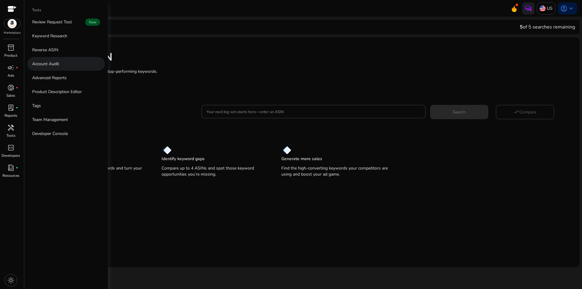
click at [67, 61] on link "Account Audit" at bounding box center [66, 64] width 78 height 14
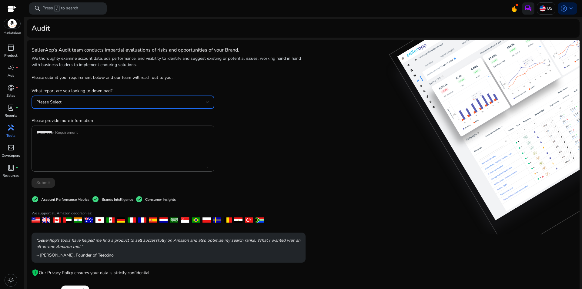
click at [68, 101] on div "Please Select" at bounding box center [120, 102] width 169 height 7
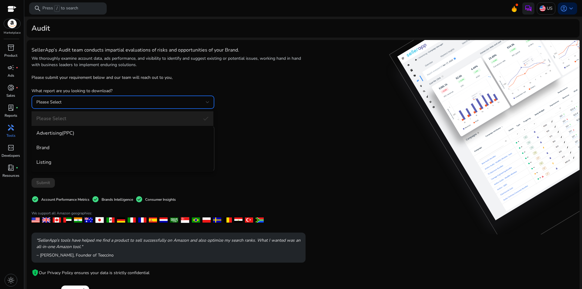
click at [73, 102] on div at bounding box center [291, 144] width 582 height 289
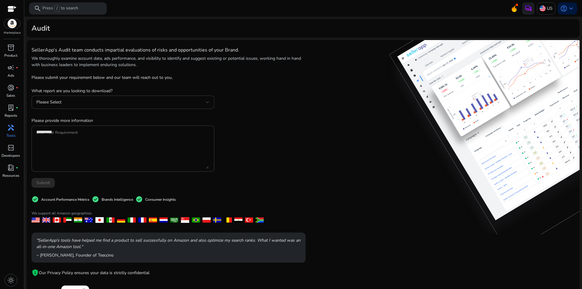
click at [52, 105] on span "Please Select" at bounding box center [48, 102] width 25 height 6
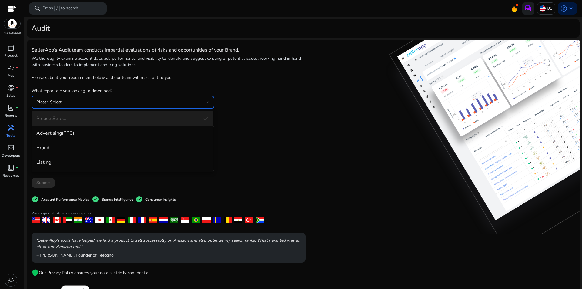
click at [52, 105] on div at bounding box center [291, 144] width 582 height 289
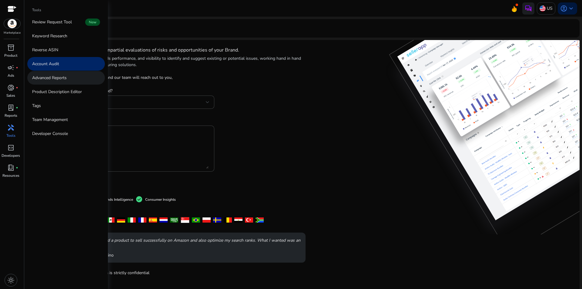
click at [55, 78] on p "Advanced Reports" at bounding box center [49, 78] width 35 height 6
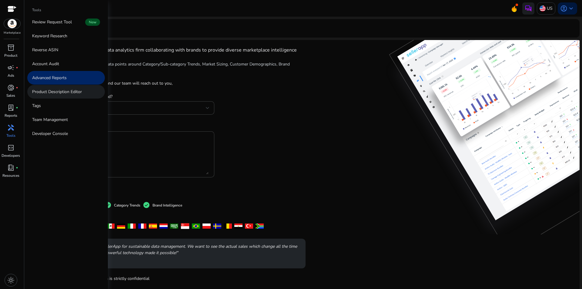
click at [57, 92] on p "Product Description Editor" at bounding box center [57, 91] width 50 height 6
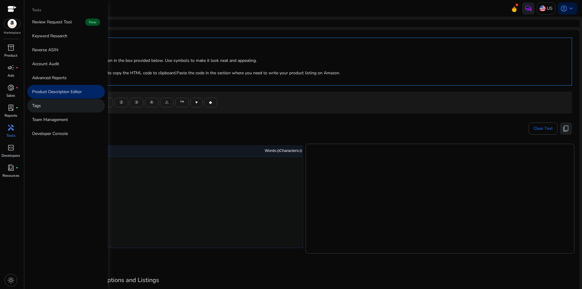
click at [51, 107] on link "Tags" at bounding box center [66, 106] width 78 height 14
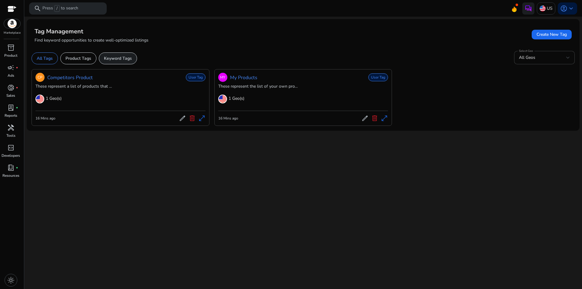
click at [104, 57] on p "Keyword Tags" at bounding box center [118, 58] width 28 height 6
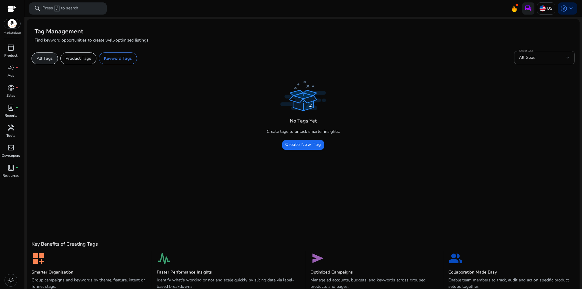
click at [52, 62] on div "All Tags" at bounding box center [45, 58] width 26 height 12
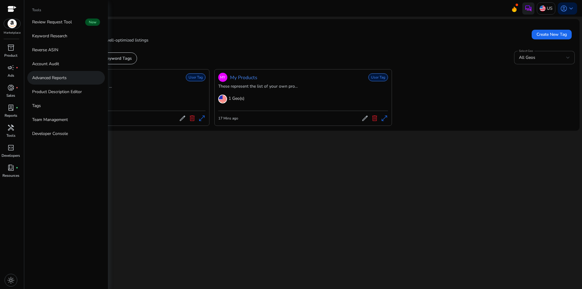
click at [62, 76] on p "Advanced Reports" at bounding box center [49, 78] width 35 height 6
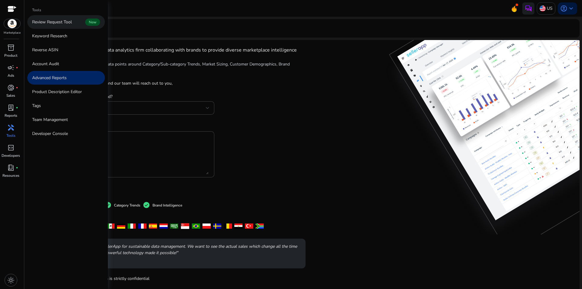
click at [61, 24] on p "Review Request Tool" at bounding box center [52, 22] width 40 height 6
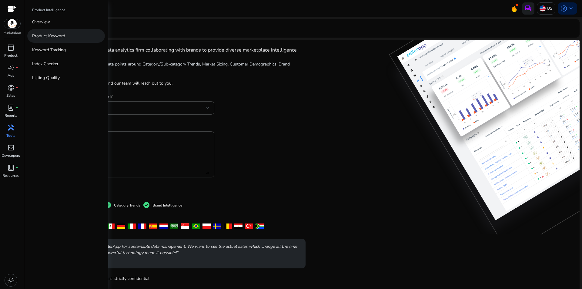
click at [51, 40] on link "Product Keyword" at bounding box center [66, 36] width 78 height 14
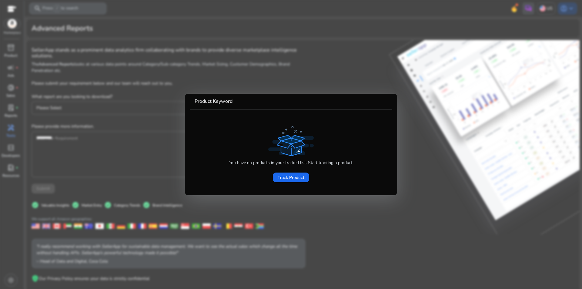
click at [136, 43] on div at bounding box center [291, 144] width 582 height 289
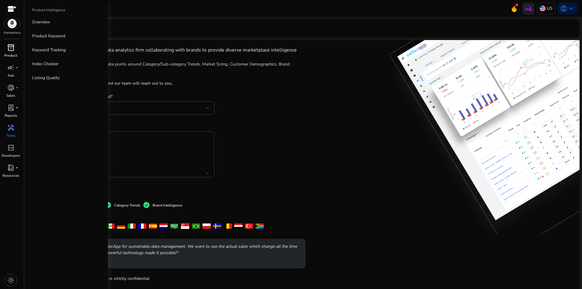
click at [15, 51] on div "inventory_2" at bounding box center [10, 48] width 17 height 10
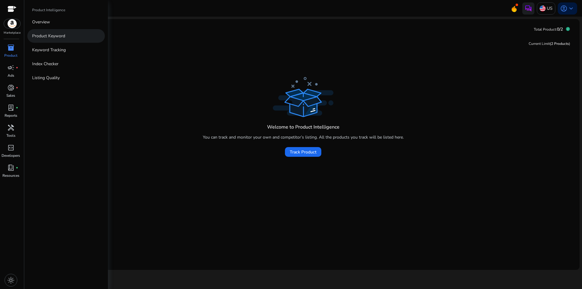
click at [71, 41] on link "Product Keyword" at bounding box center [66, 36] width 78 height 14
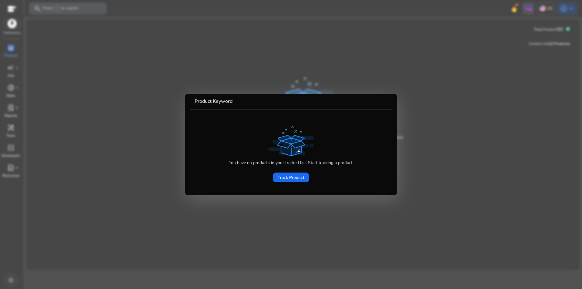
click at [132, 58] on div at bounding box center [291, 144] width 582 height 289
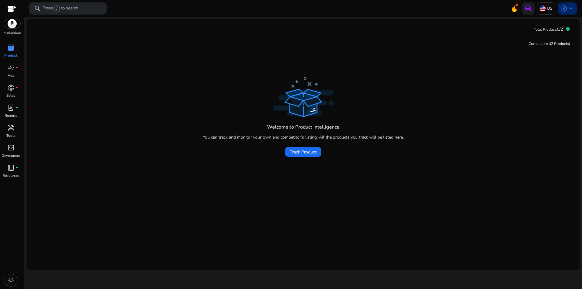
click at [563, 10] on span "account_circle" at bounding box center [563, 8] width 7 height 7
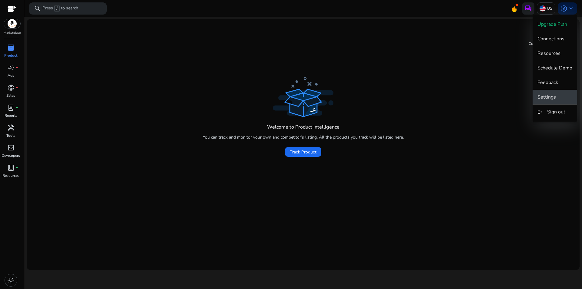
click at [548, 94] on span "Settings" at bounding box center [546, 97] width 18 height 7
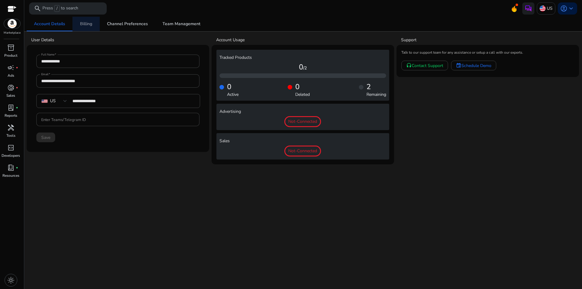
click at [87, 27] on span "Billing" at bounding box center [86, 24] width 12 height 15
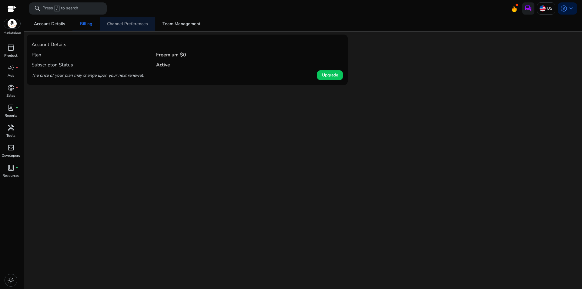
click at [129, 27] on span "Channel Preferences" at bounding box center [127, 24] width 41 height 15
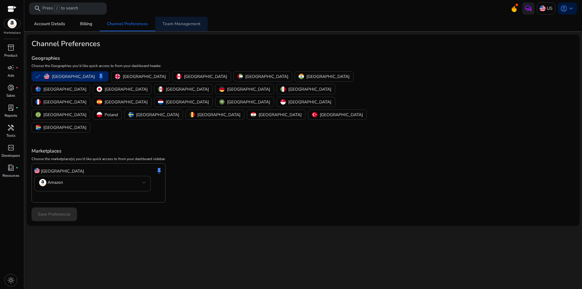
click at [172, 26] on span "Team Management" at bounding box center [181, 24] width 38 height 4
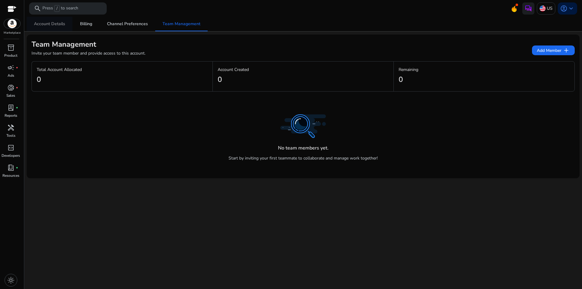
click at [50, 25] on span "Account Details" at bounding box center [49, 24] width 31 height 4
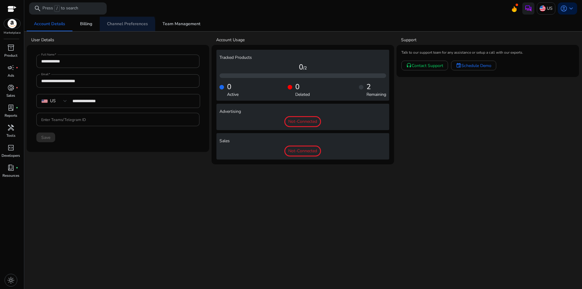
click at [125, 28] on span "Channel Preferences" at bounding box center [127, 24] width 41 height 15
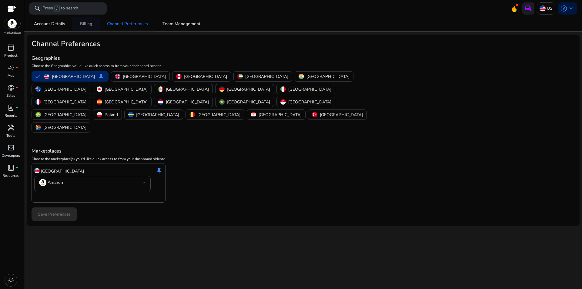
click at [82, 31] on span "Billing" at bounding box center [86, 24] width 12 height 15
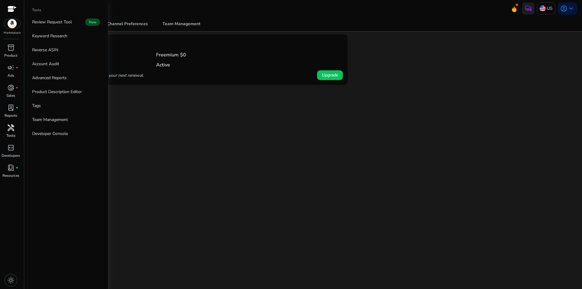
click at [11, 132] on div "handyman" at bounding box center [10, 128] width 17 height 10
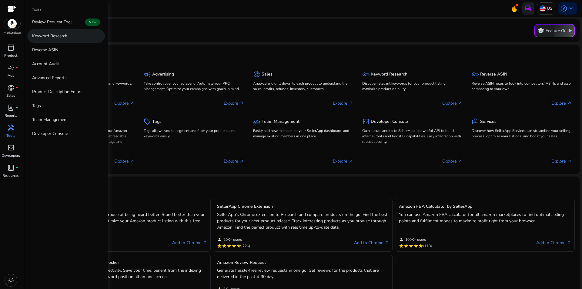
click at [75, 38] on link "Keyword Research" at bounding box center [66, 36] width 78 height 14
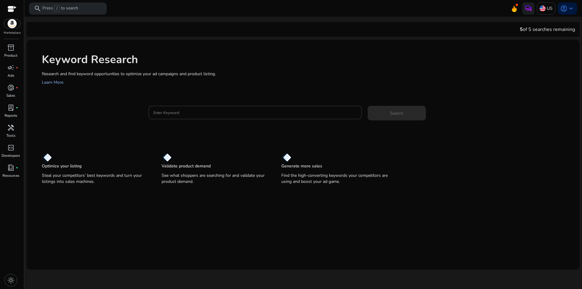
click at [52, 82] on link "Learn More" at bounding box center [53, 82] width 22 height 6
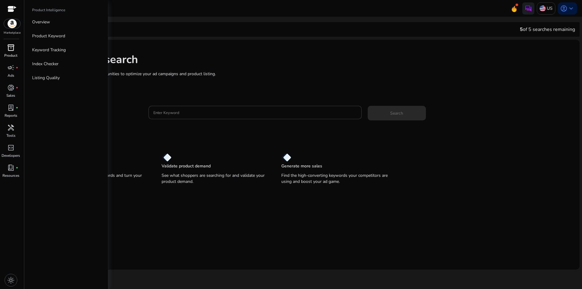
click at [15, 48] on div "inventory_2" at bounding box center [10, 48] width 17 height 10
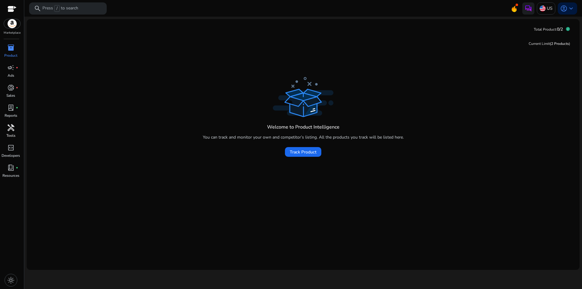
click at [15, 128] on div "handyman" at bounding box center [10, 128] width 17 height 10
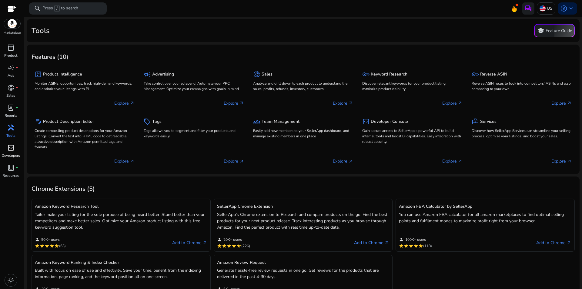
click at [6, 148] on div "code_blocks" at bounding box center [10, 148] width 17 height 10
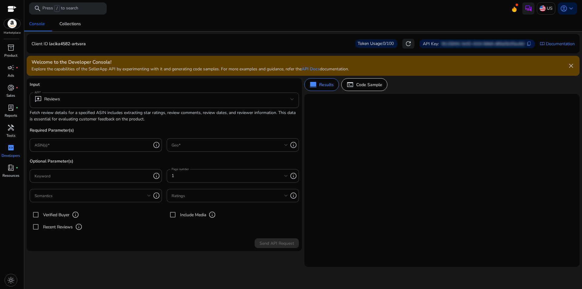
click at [13, 27] on img at bounding box center [12, 23] width 16 height 9
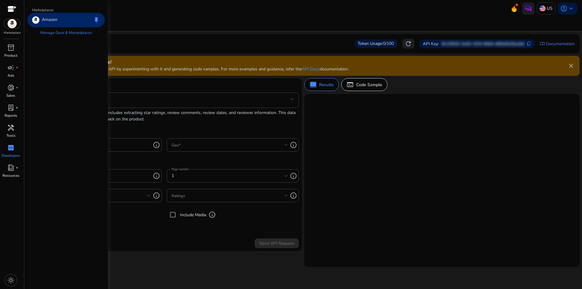
click at [13, 27] on img at bounding box center [12, 23] width 16 height 9
click at [8, 54] on p "Product" at bounding box center [10, 55] width 13 height 5
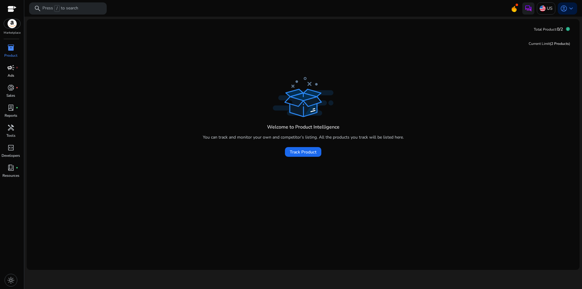
click at [10, 70] on span "campaign" at bounding box center [10, 67] width 7 height 7
